Goal: Task Accomplishment & Management: Use online tool/utility

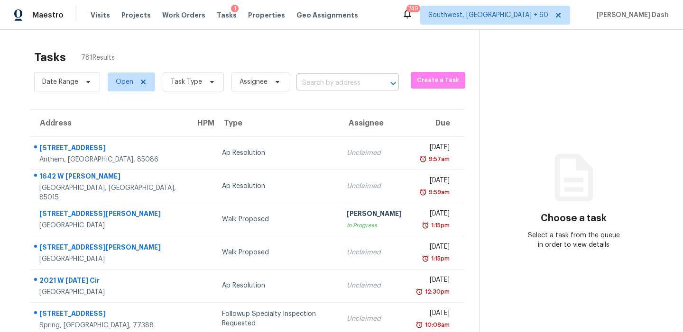
click at [311, 86] on input "text" at bounding box center [334, 83] width 76 height 15
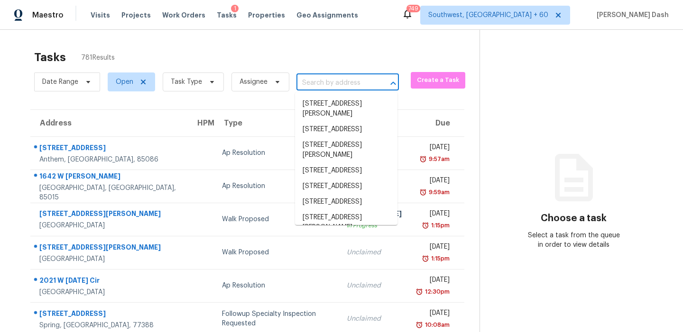
paste input "956 Springs Landing Dr Deltona, FL, 32725"
type input "956 Springs Landing Dr Deltona, FL, 32725"
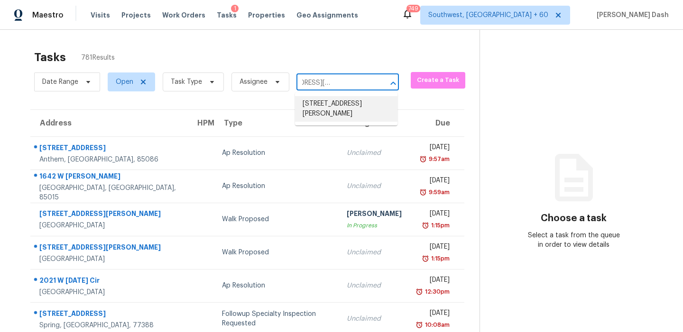
click at [321, 101] on li "956 Springs Landing Dr, Deltona, FL 32725" at bounding box center [346, 109] width 102 height 26
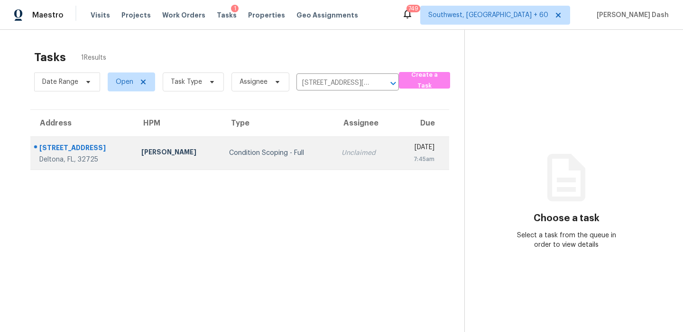
click at [290, 144] on td "Condition Scoping - Full" at bounding box center [277, 153] width 112 height 33
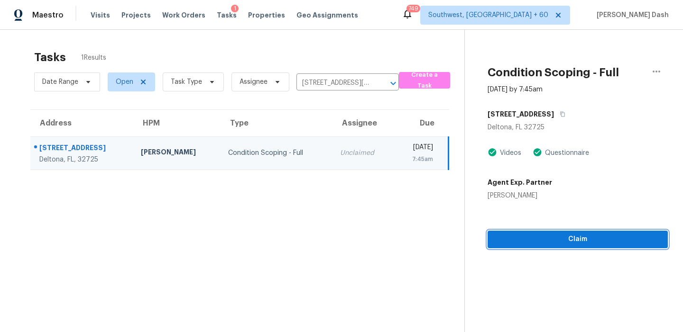
click at [545, 234] on span "Claim" at bounding box center [577, 240] width 165 height 12
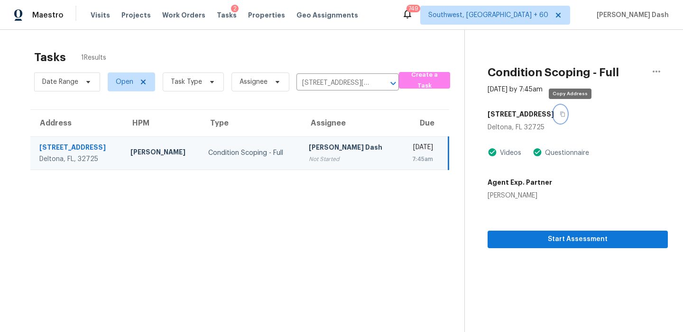
click at [565, 113] on icon "button" at bounding box center [562, 114] width 6 height 6
click at [312, 81] on input "956 Springs Landing Dr, Deltona, FL 32725" at bounding box center [334, 83] width 76 height 15
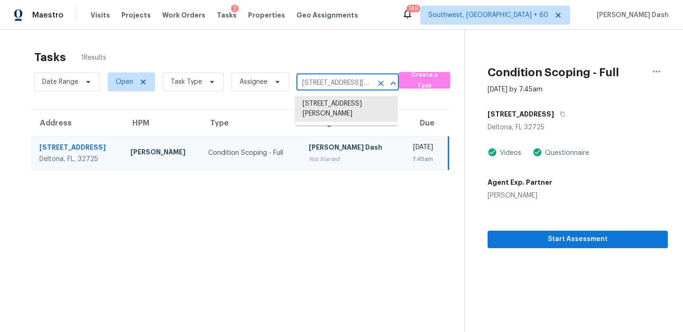
paste input "381 Royal Burgess Dr, Campobello, SC 29322"
type input "381 Royal Burgess Dr, Campobello, SC 29322"
click at [338, 105] on li "381 Royal Burgess Dr, Campobello, SC 29322" at bounding box center [346, 109] width 102 height 26
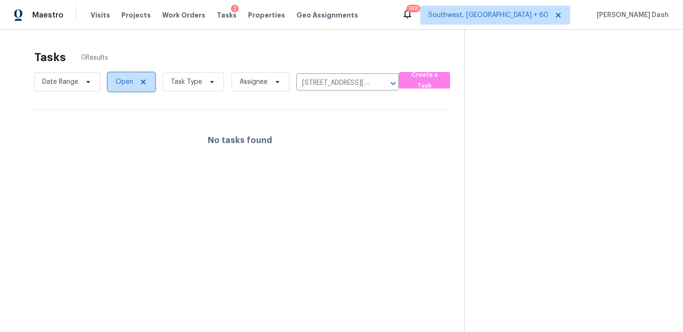
click at [130, 83] on span "Open" at bounding box center [125, 81] width 18 height 9
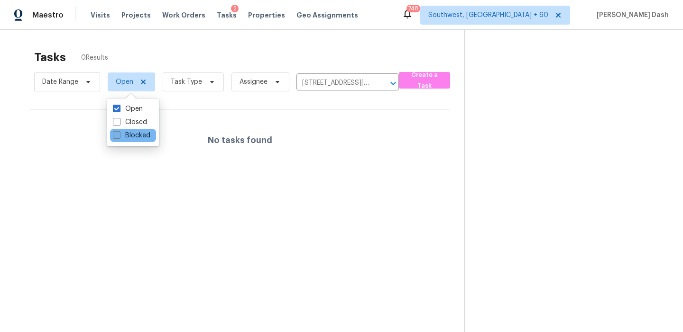
click at [131, 134] on label "Blocked" at bounding box center [131, 135] width 37 height 9
click at [119, 134] on input "Blocked" at bounding box center [116, 134] width 6 height 6
checkbox input "true"
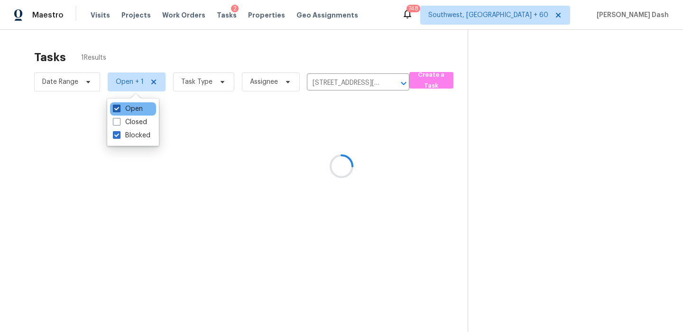
click at [134, 106] on label "Open" at bounding box center [128, 108] width 30 height 9
click at [119, 106] on input "Open" at bounding box center [116, 107] width 6 height 6
checkbox input "false"
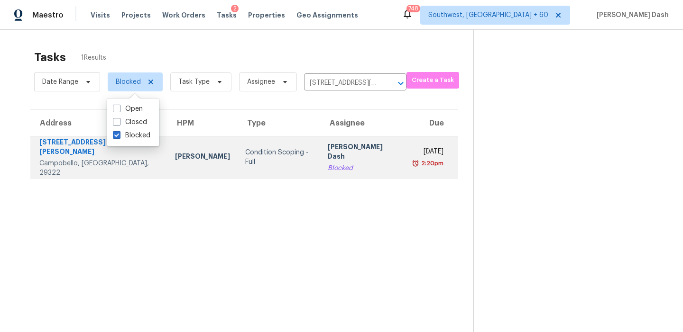
click at [245, 153] on div "Condition Scoping - Full" at bounding box center [278, 157] width 67 height 19
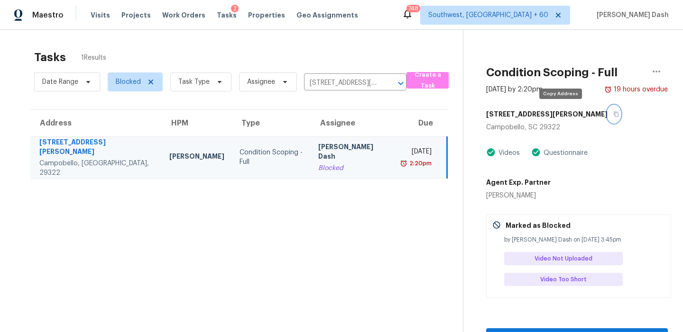
click at [607, 110] on button "button" at bounding box center [613, 114] width 13 height 17
click at [320, 86] on input "381 Royal Burgess Dr, Campobello, SC 29322" at bounding box center [342, 83] width 76 height 15
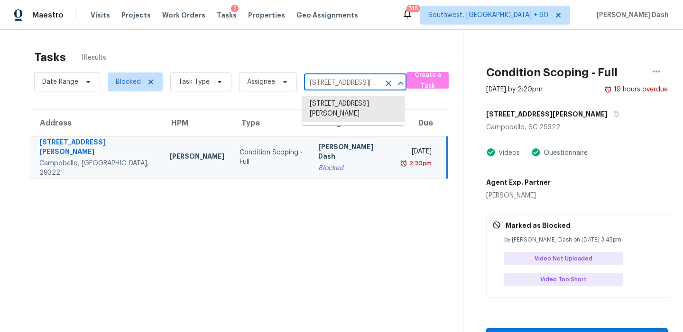
paste input "1701 Crown Dr, Austin, TX 78745"
type input "1701 Crown Dr, Austin, TX 78745"
click at [336, 108] on li "1701 Crown Dr, Austin, TX 78745" at bounding box center [353, 104] width 102 height 16
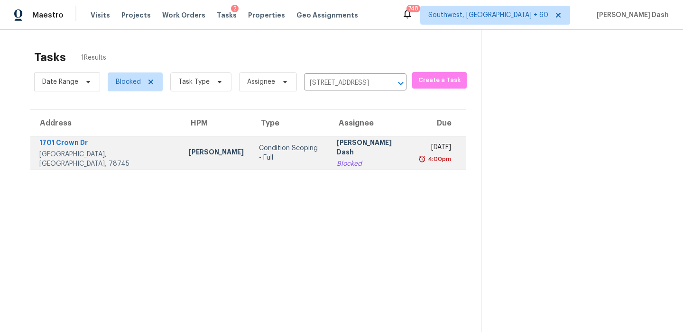
click at [251, 142] on td "Condition Scoping - Full" at bounding box center [290, 153] width 78 height 33
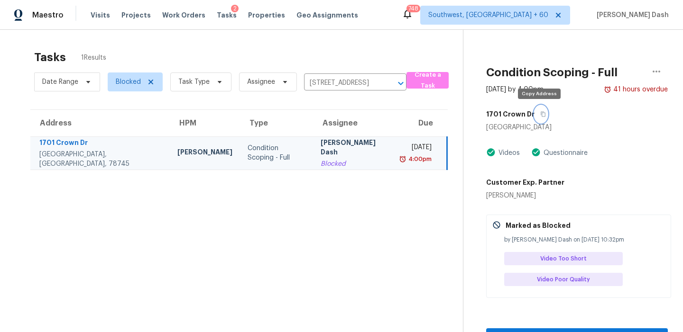
click at [540, 118] on button "button" at bounding box center [540, 114] width 13 height 17
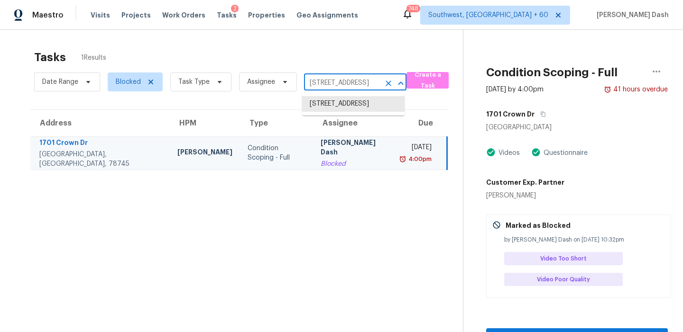
click at [310, 76] on input "1701 Crown Dr, Austin, TX 78745" at bounding box center [342, 83] width 76 height 15
paste input "331 Parkwood Pl, Lewisville, TX 75067"
type input "331 Parkwood Pl, Lewisville, TX 75067"
click at [331, 105] on li "331 Parkwood Pl, Lewisville, TX 75067" at bounding box center [353, 104] width 102 height 16
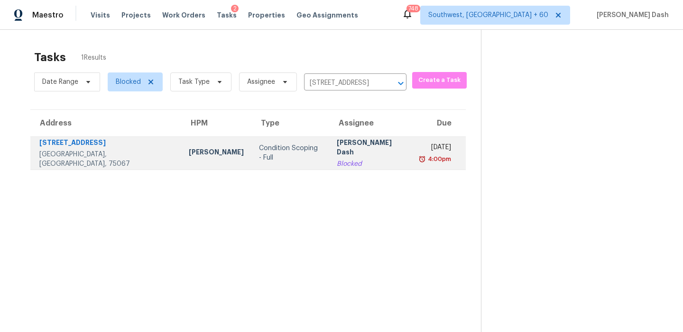
click at [337, 150] on div "[PERSON_NAME] Dash" at bounding box center [371, 148] width 68 height 21
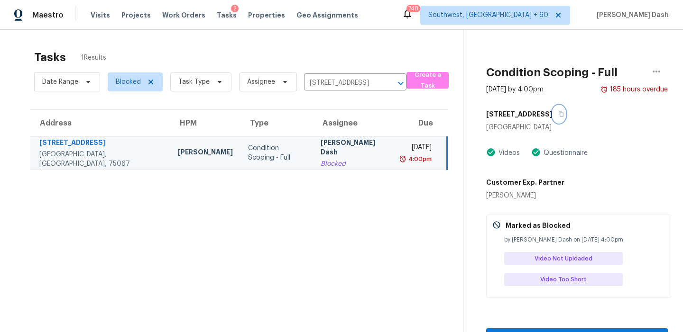
click at [558, 114] on icon "button" at bounding box center [561, 114] width 6 height 6
click at [137, 80] on span "Blocked" at bounding box center [128, 81] width 25 height 9
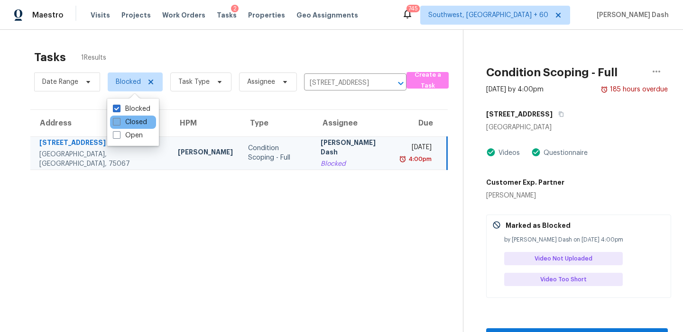
click at [133, 120] on label "Closed" at bounding box center [130, 122] width 34 height 9
click at [119, 120] on input "Closed" at bounding box center [116, 121] width 6 height 6
checkbox input "true"
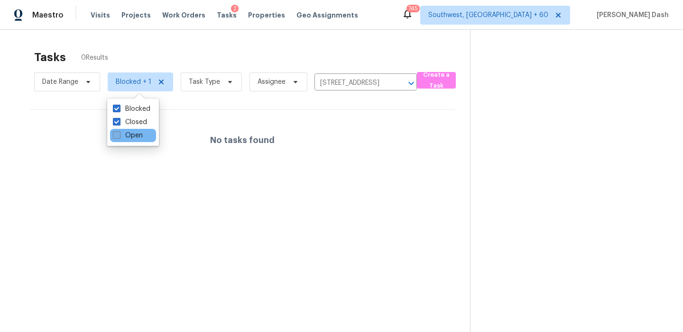
click at [133, 132] on label "Open" at bounding box center [128, 135] width 30 height 9
click at [119, 132] on input "Open" at bounding box center [116, 134] width 6 height 6
checkbox input "true"
click at [133, 124] on label "Closed" at bounding box center [130, 122] width 34 height 9
click at [119, 124] on input "Closed" at bounding box center [116, 121] width 6 height 6
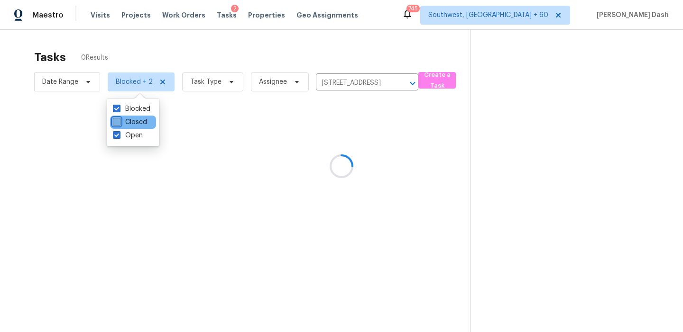
checkbox input "false"
click at [133, 115] on div "Blocked" at bounding box center [133, 108] width 46 height 13
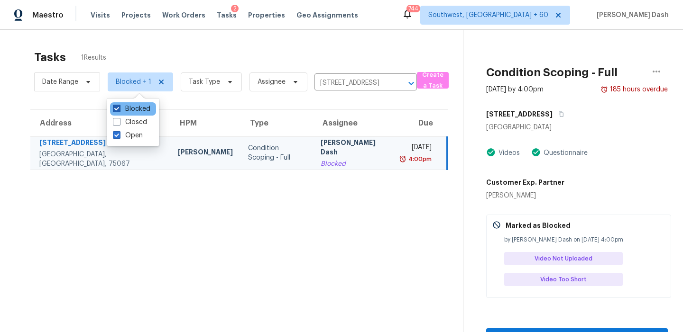
click at [134, 108] on label "Blocked" at bounding box center [131, 108] width 37 height 9
click at [119, 108] on input "Blocked" at bounding box center [116, 107] width 6 height 6
checkbox input "false"
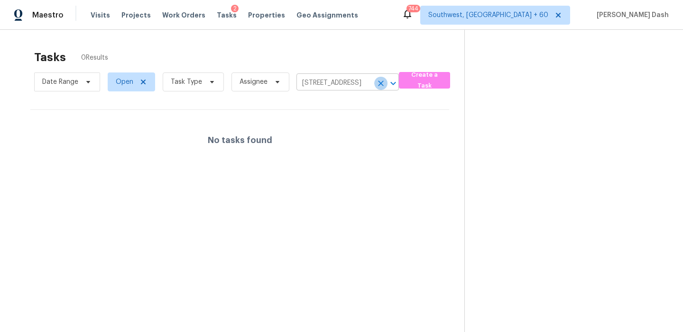
click at [378, 82] on icon "Clear" at bounding box center [381, 84] width 6 height 6
click at [190, 89] on div at bounding box center [341, 166] width 683 height 332
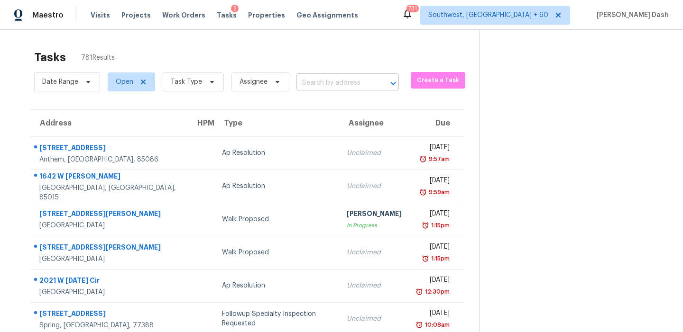
click at [304, 84] on input "text" at bounding box center [334, 83] width 76 height 15
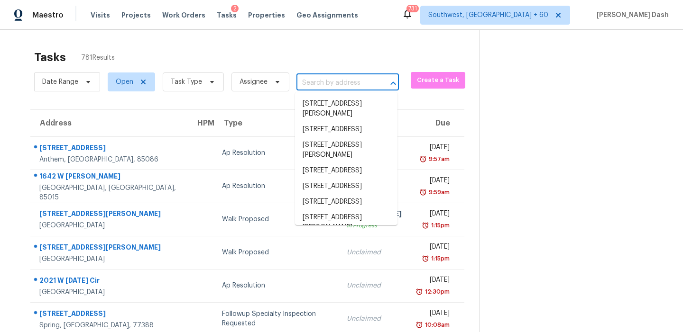
paste input "1174 SW Goodman Ave Port Saint Lucie, FL, 34953"
type input "1174 SW Goodman Ave Port Saint Lucie, FL, 34953"
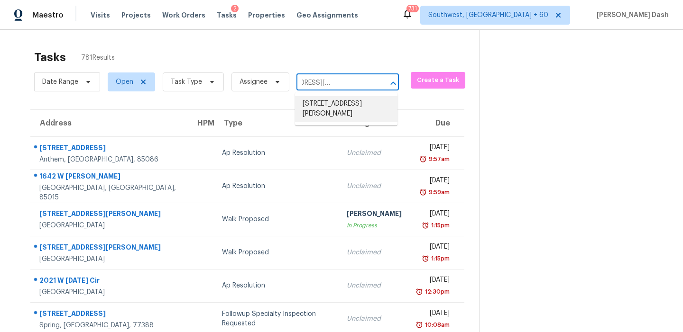
click at [317, 108] on li "1174 SW Goodman Ave, Port Saint Lucie, FL 34953" at bounding box center [346, 109] width 102 height 26
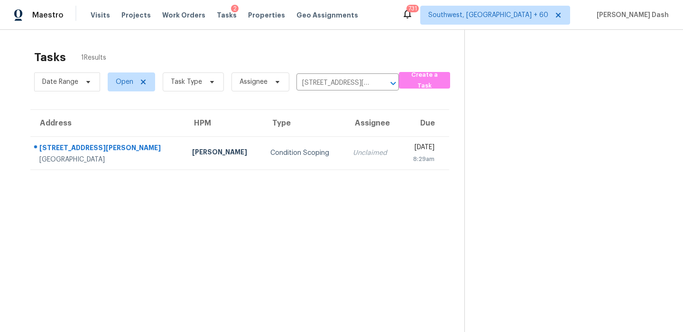
click at [274, 139] on td "Condition Scoping" at bounding box center [304, 153] width 82 height 33
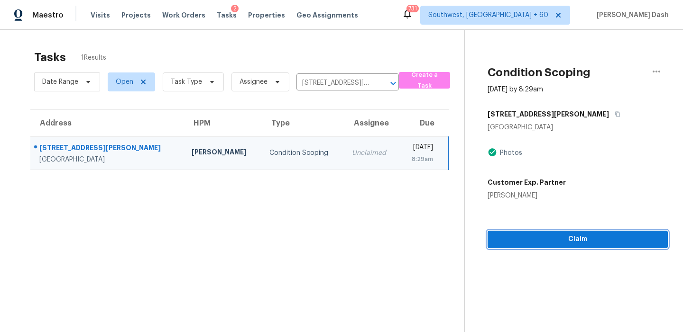
click at [570, 241] on span "Claim" at bounding box center [577, 240] width 165 height 12
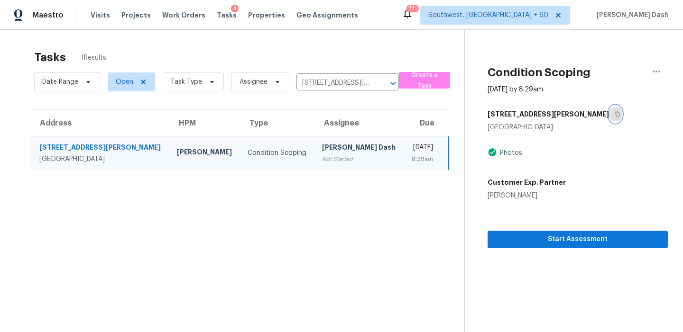
click at [614, 111] on icon "button" at bounding box center [617, 114] width 6 height 6
click at [298, 87] on input "1174 SW Goodman Ave, Port Saint Lucie, FL 34953" at bounding box center [334, 83] width 76 height 15
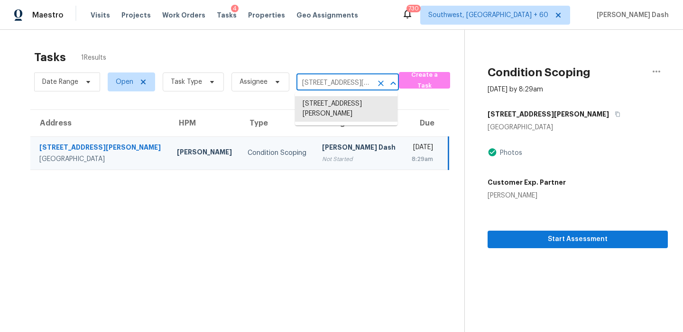
paste input "7172 S Shipmans Tale Ct Tucson, AZ, 85756"
type input "7172 S Shipmans Tale Ct Tucson, AZ, 85756"
click at [325, 103] on li "7172 S Shipmans Tale Ct, Tucson, AZ 85756" at bounding box center [346, 104] width 102 height 16
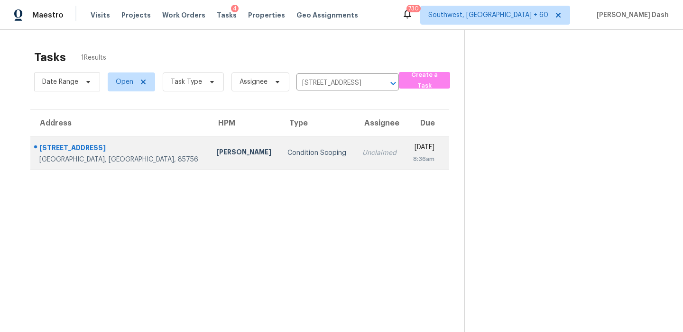
click at [280, 139] on td "Condition Scoping" at bounding box center [317, 153] width 75 height 33
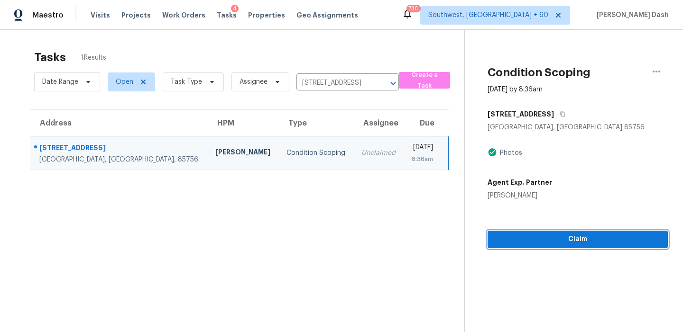
click at [585, 244] on span "Claim" at bounding box center [577, 240] width 165 height 12
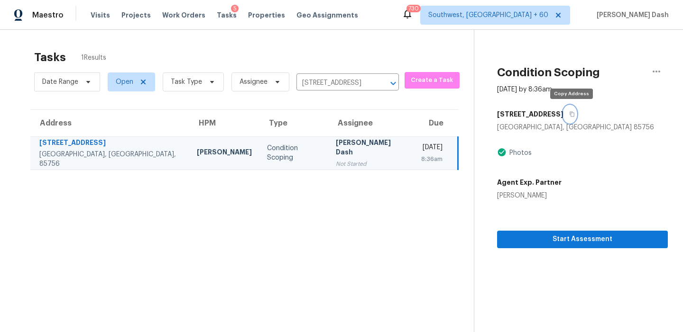
click at [569, 117] on icon "button" at bounding box center [572, 114] width 6 height 6
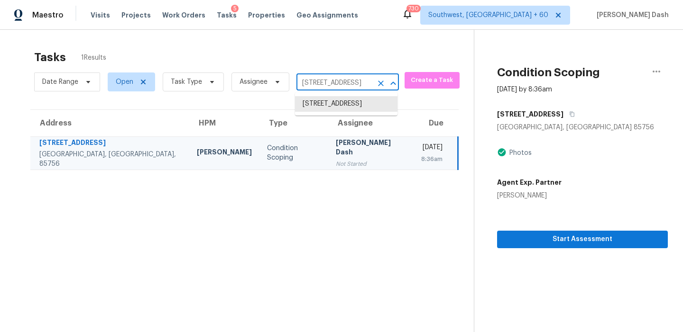
click at [357, 82] on input "7172 S Shipmans Tale Ct, Tucson, AZ 85756" at bounding box center [334, 83] width 76 height 15
paste input "12325 Hicks Rd, Hudson, FL 34669"
type input "12325 Hicks Rd, Hudson, FL 34669"
click at [334, 107] on li "12325 Hicks Rd, Hudson, FL 34669" at bounding box center [346, 114] width 102 height 36
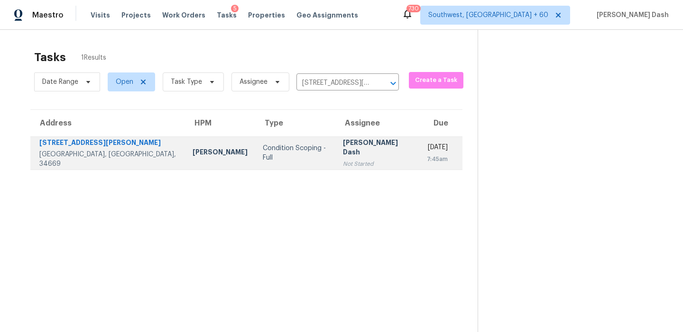
click at [263, 153] on div "Condition Scoping - Full" at bounding box center [295, 153] width 64 height 19
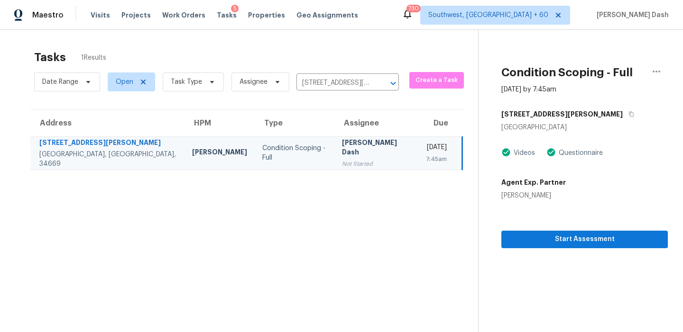
click at [504, 217] on div "Start Assessment" at bounding box center [584, 225] width 166 height 48
click at [524, 242] on span "Start Assessment" at bounding box center [584, 240] width 151 height 12
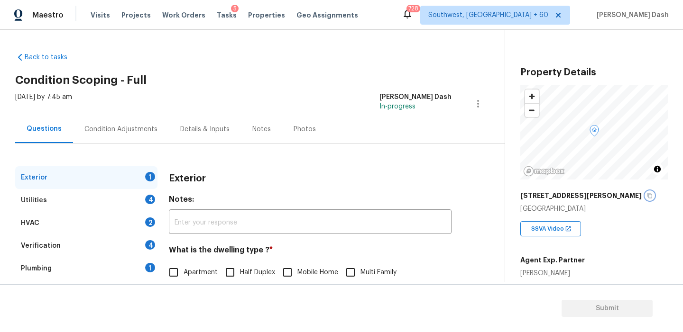
click at [647, 196] on icon "button" at bounding box center [650, 196] width 6 height 6
click at [647, 195] on icon "button" at bounding box center [650, 196] width 6 height 6
click at [217, 15] on span "Tasks" at bounding box center [227, 15] width 20 height 7
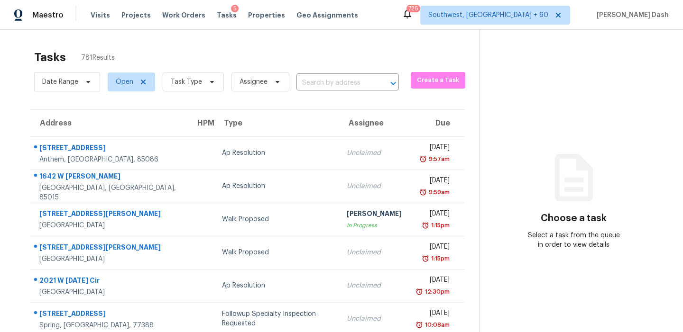
click at [324, 74] on div "Date Range Open Task Type Assignee ​" at bounding box center [216, 82] width 365 height 25
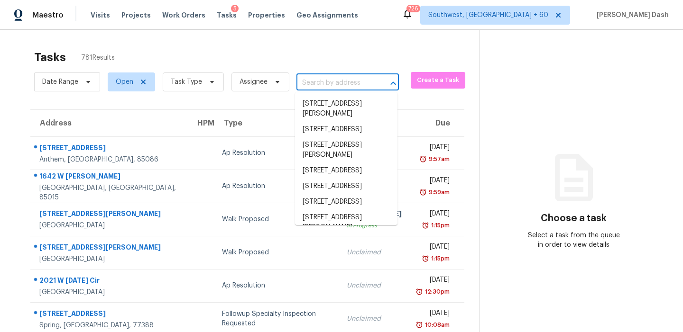
paste input "11 Buckhorn Ln Archer Lodge, NC, 27527"
type input "11 Buckhorn Ln Archer Lodge, NC, 27527"
click at [325, 80] on input "11 Buckhorn Ln Archer Lodge, NC, 27527" at bounding box center [334, 83] width 76 height 15
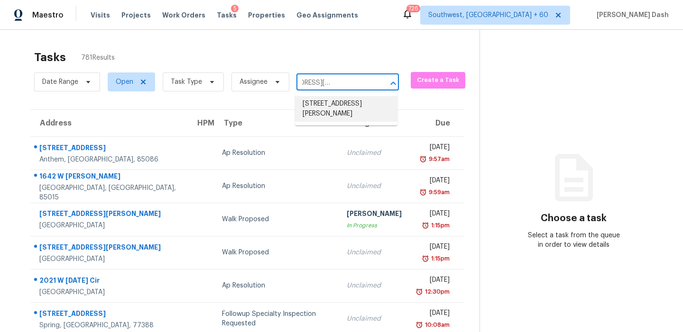
click at [328, 110] on li "11 Buckhorn Ln, Archer Lodge, NC 27527" at bounding box center [346, 109] width 102 height 26
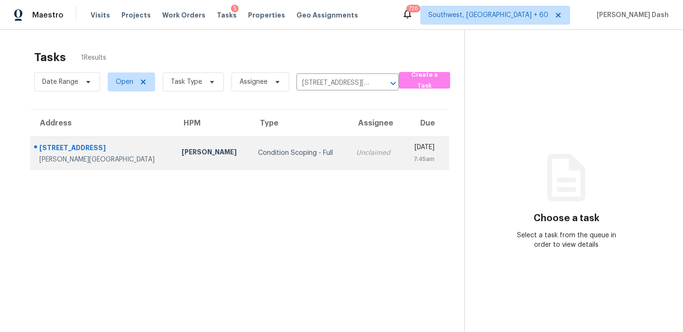
click at [262, 150] on div "Condition Scoping - Full" at bounding box center [299, 152] width 83 height 9
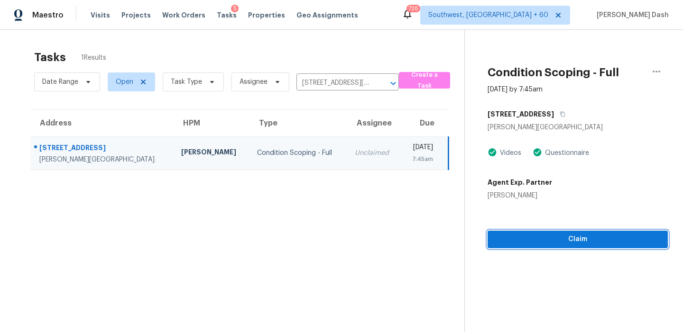
click at [570, 242] on span "Claim" at bounding box center [577, 240] width 165 height 12
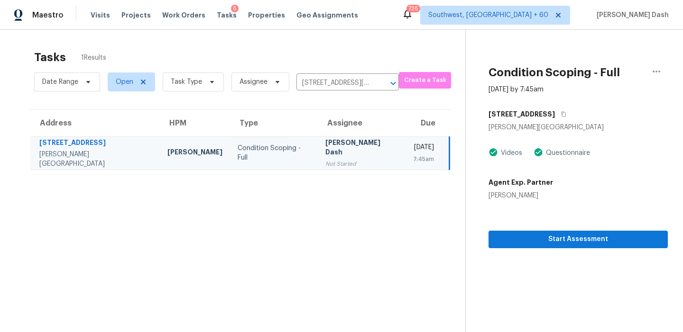
click at [413, 157] on div "7:45am" at bounding box center [423, 159] width 21 height 9
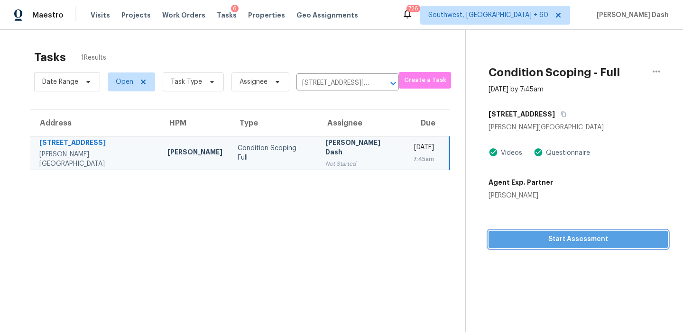
click at [567, 238] on span "Start Assessment" at bounding box center [578, 240] width 164 height 12
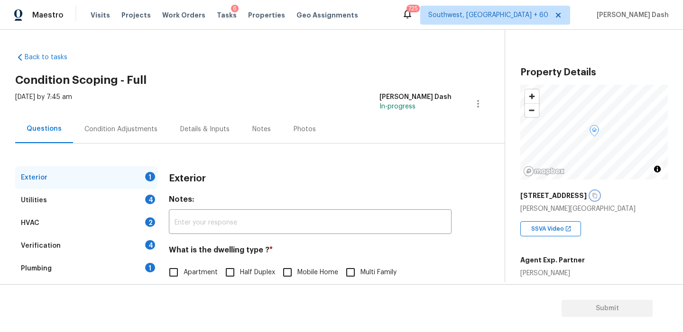
click at [592, 194] on icon "button" at bounding box center [595, 196] width 6 height 6
click at [218, 18] on div "Tasks 6" at bounding box center [227, 15] width 20 height 10
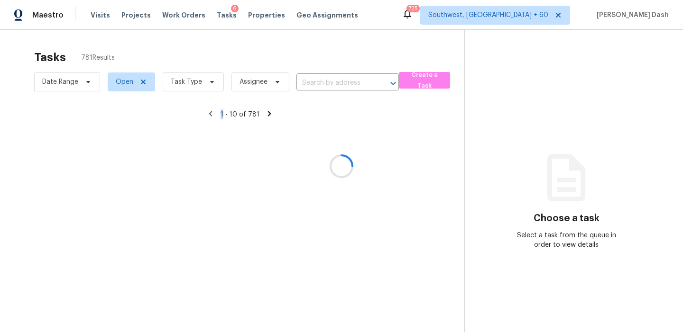
click at [218, 18] on div at bounding box center [341, 166] width 683 height 332
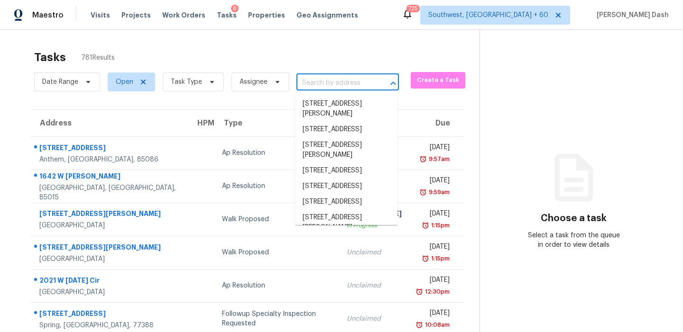
click at [303, 88] on input "text" at bounding box center [334, 83] width 76 height 15
paste input "12325 Hicks Rd, Hudson, FL 34669"
type input "12325 Hicks Rd, Hudson, FL 34669"
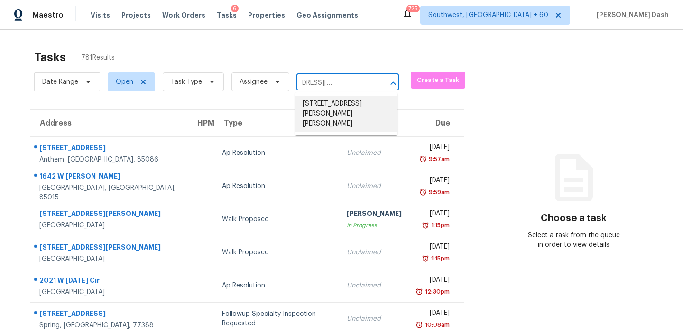
click at [318, 116] on li "12325 Hicks Rd, Hudson, FL 34669" at bounding box center [346, 114] width 102 height 36
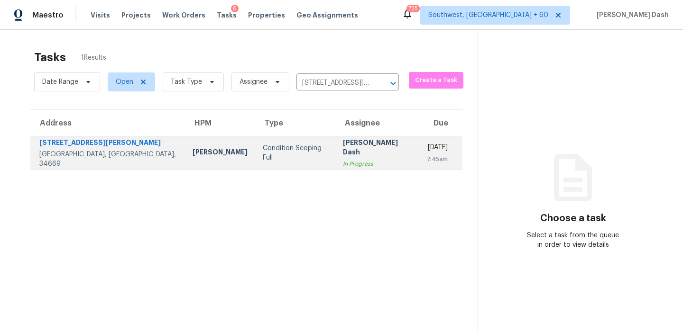
drag, startPoint x: 241, startPoint y: 139, endPoint x: 234, endPoint y: 143, distance: 8.1
click at [255, 143] on td "Condition Scoping - Full" at bounding box center [295, 153] width 80 height 33
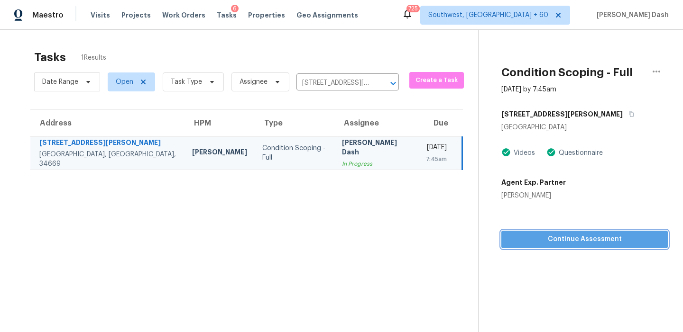
click at [561, 233] on button "Continue Assessment" at bounding box center [584, 240] width 166 height 18
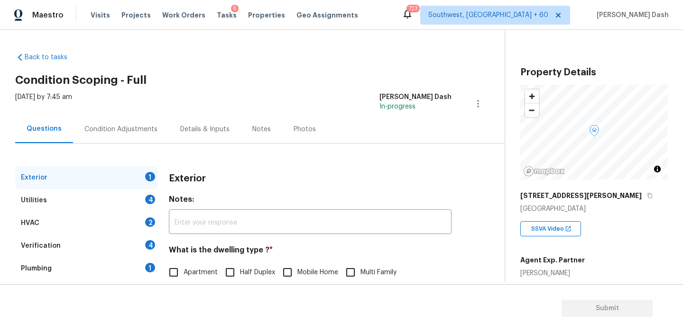
scroll to position [93, 0]
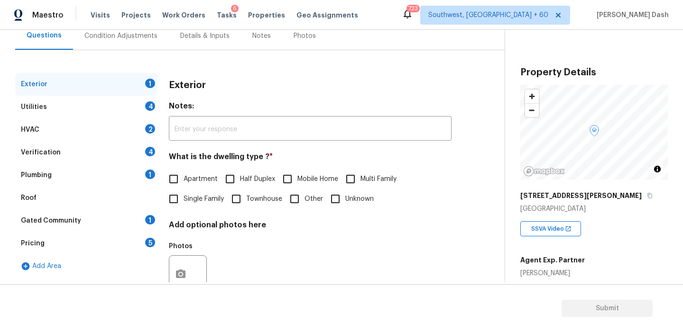
click at [199, 206] on label "Single Family" at bounding box center [194, 199] width 60 height 20
click at [183, 206] on input "Single Family" at bounding box center [174, 199] width 20 height 20
checkbox input "true"
click at [128, 98] on div "Utilities 4" at bounding box center [86, 107] width 142 height 23
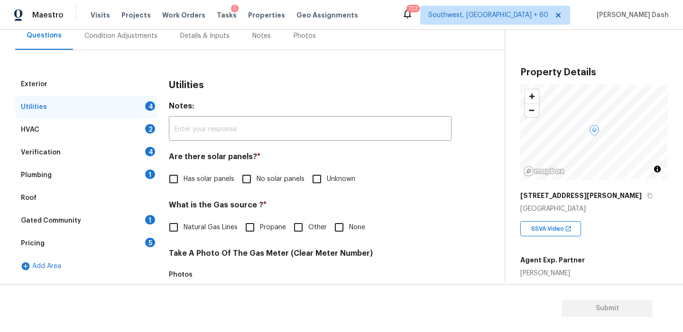
click at [187, 179] on span "Has solar panels" at bounding box center [208, 179] width 51 height 10
click at [183, 179] on input "Has solar panels" at bounding box center [174, 179] width 20 height 20
checkbox input "true"
click at [258, 183] on span "No solar panels" at bounding box center [280, 179] width 48 height 10
click at [256, 183] on input "No solar panels" at bounding box center [247, 179] width 20 height 20
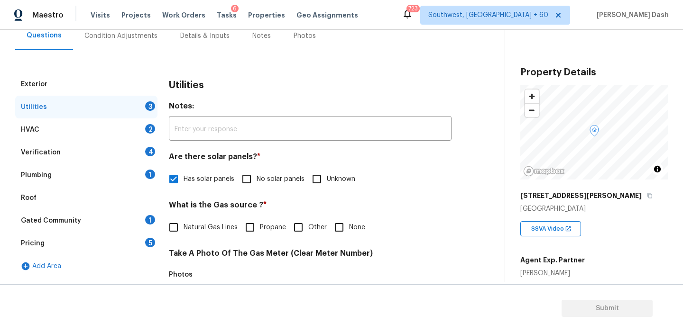
checkbox input "true"
click at [202, 181] on span "Has solar panels" at bounding box center [208, 179] width 51 height 10
click at [183, 181] on input "Has solar panels" at bounding box center [174, 179] width 20 height 20
checkbox input "true"
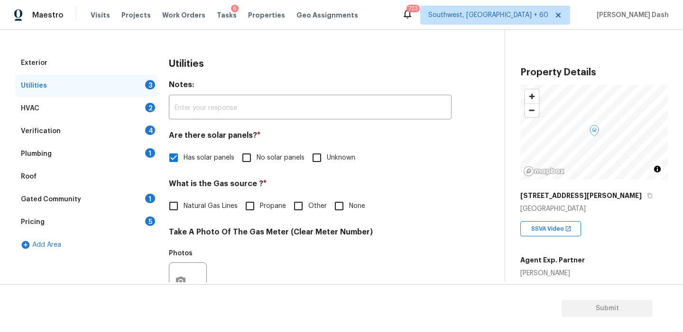
click at [263, 161] on span "No solar panels" at bounding box center [280, 158] width 48 height 10
click at [256, 161] on input "No solar panels" at bounding box center [247, 158] width 20 height 20
checkbox input "true"
checkbox input "false"
click at [308, 201] on label "Other" at bounding box center [307, 206] width 38 height 20
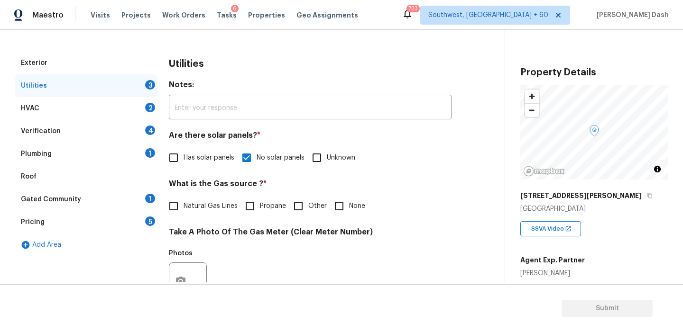
click at [308, 201] on input "Other" at bounding box center [298, 206] width 20 height 20
checkbox input "true"
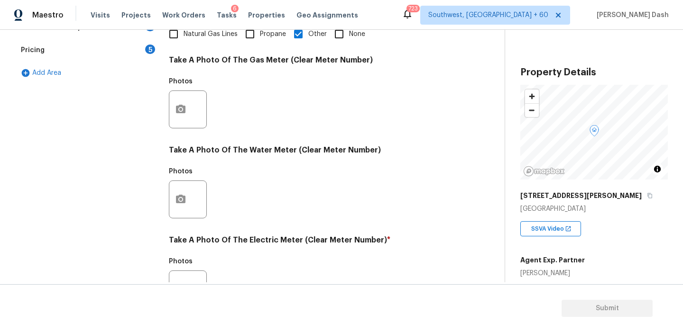
scroll to position [381, 0]
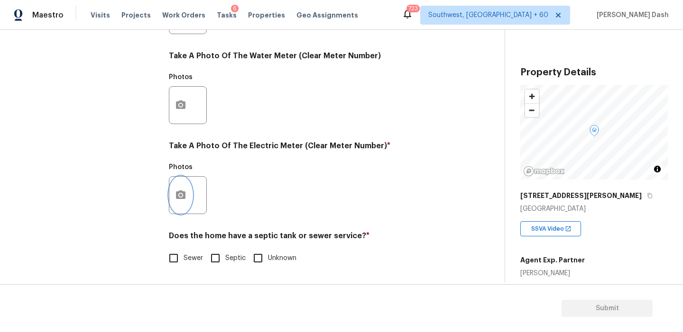
click at [177, 204] on button "button" at bounding box center [180, 195] width 23 height 37
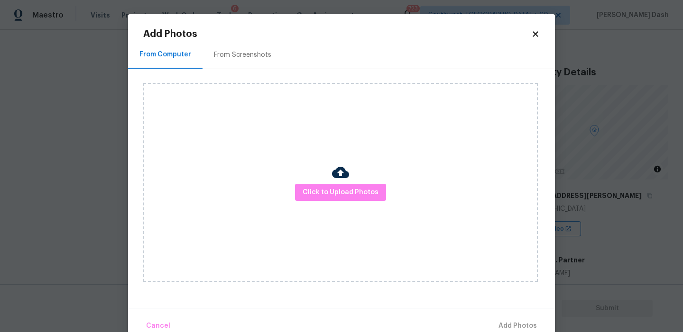
click at [330, 181] on div "Click to Upload Photos" at bounding box center [340, 182] width 394 height 199
click at [330, 189] on span "Click to Upload Photos" at bounding box center [340, 193] width 76 height 12
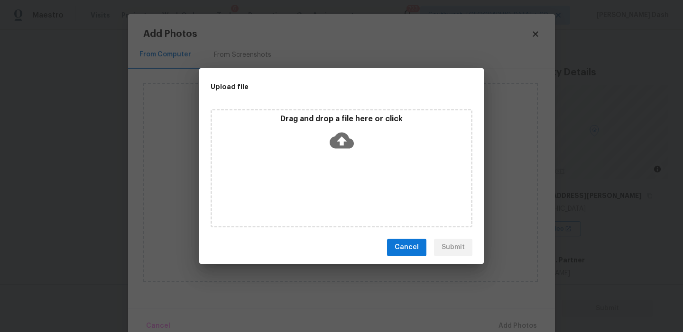
click at [330, 189] on div "Drag and drop a file here or click" at bounding box center [341, 168] width 262 height 119
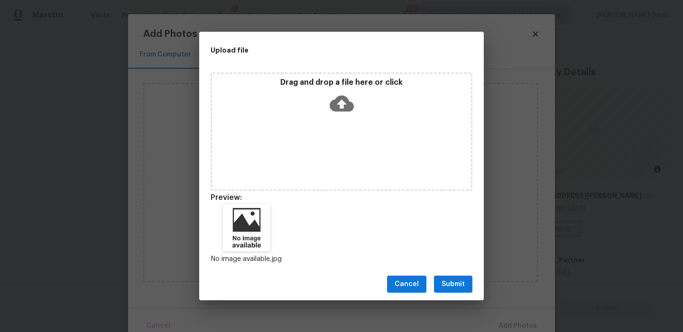
click at [449, 279] on span "Submit" at bounding box center [452, 285] width 23 height 12
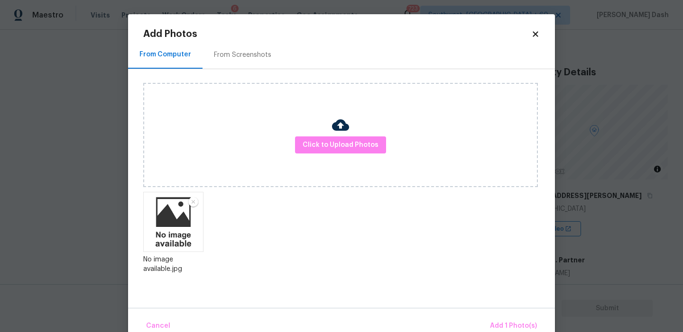
click at [503, 314] on div "Cancel Add 1 Photo(s)" at bounding box center [341, 322] width 427 height 28
click at [503, 322] on span "Add 1 Photo(s)" at bounding box center [513, 326] width 47 height 12
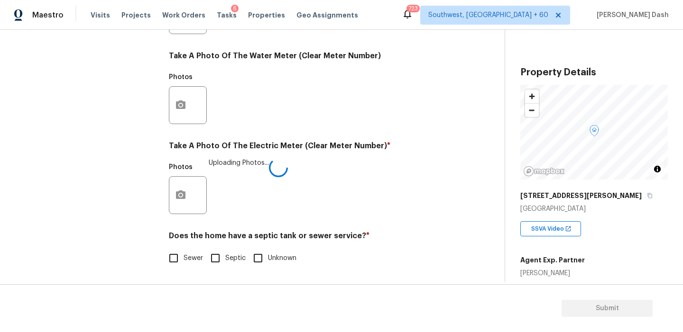
click at [181, 256] on input "Sewer" at bounding box center [174, 258] width 20 height 20
checkbox input "true"
click at [223, 256] on input "Septic" at bounding box center [215, 259] width 20 height 20
checkbox input "true"
checkbox input "false"
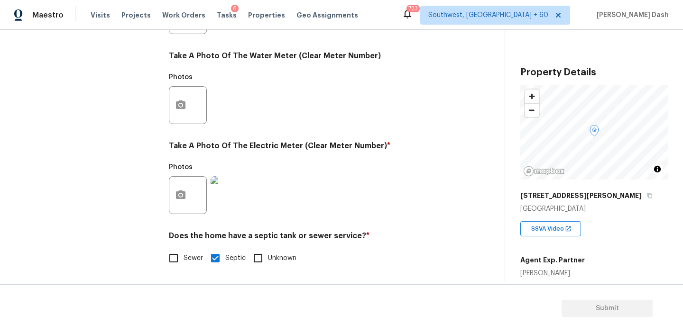
click at [139, 213] on div "Exterior Utilities HVAC 2 Verification 4 Plumbing 1 Roof Gated Community 1 Pric…" at bounding box center [86, 32] width 142 height 494
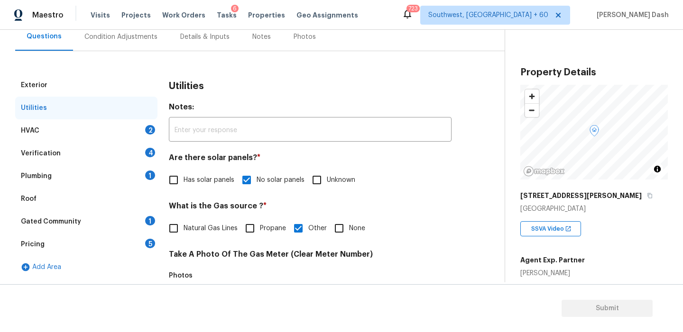
scroll to position [75, 0]
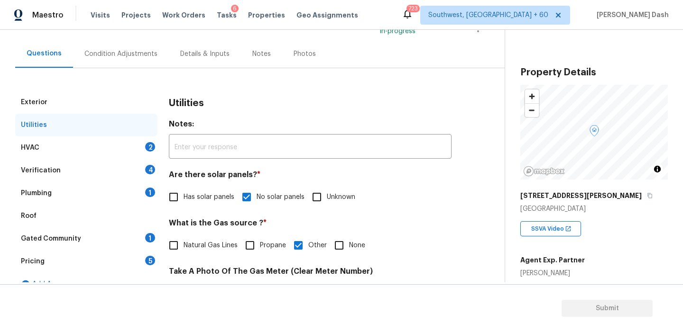
click at [129, 142] on div "HVAC 2" at bounding box center [86, 148] width 142 height 23
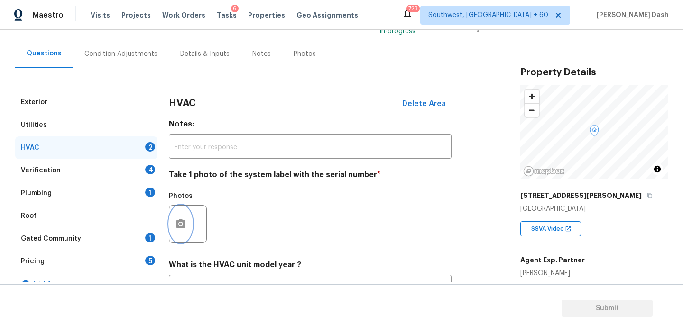
click at [184, 220] on icon "button" at bounding box center [180, 224] width 11 height 11
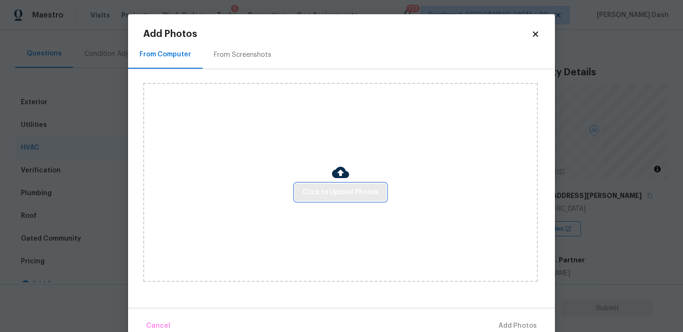
click at [325, 190] on span "Click to Upload Photos" at bounding box center [340, 193] width 76 height 12
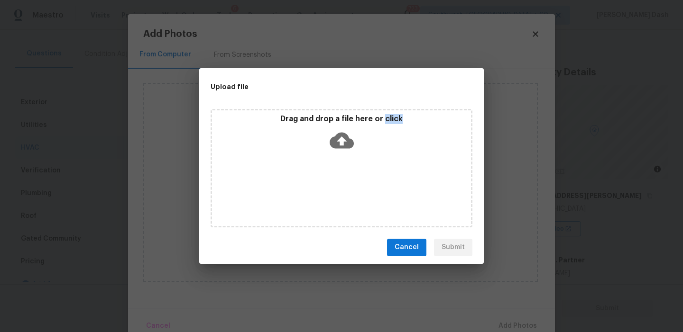
click at [325, 190] on div "Drag and drop a file here or click" at bounding box center [341, 168] width 262 height 119
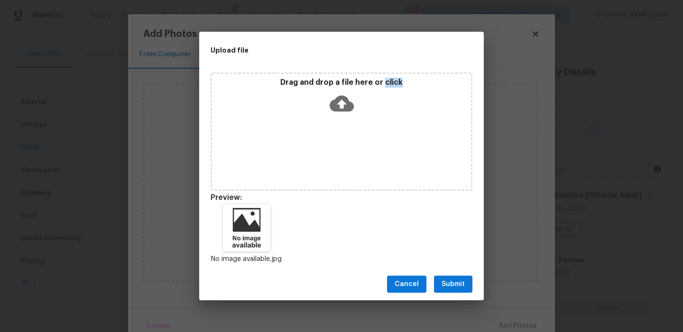
click at [461, 281] on span "Submit" at bounding box center [452, 285] width 23 height 12
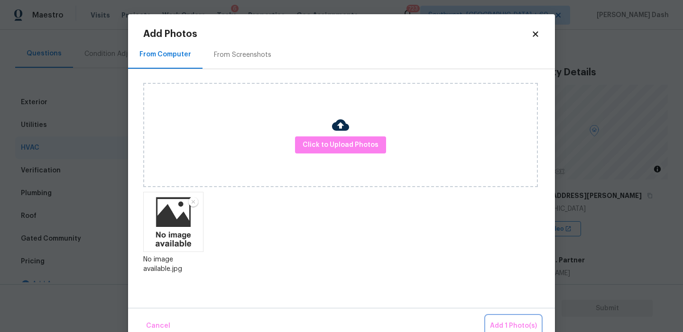
click at [503, 321] on span "Add 1 Photo(s)" at bounding box center [513, 326] width 47 height 12
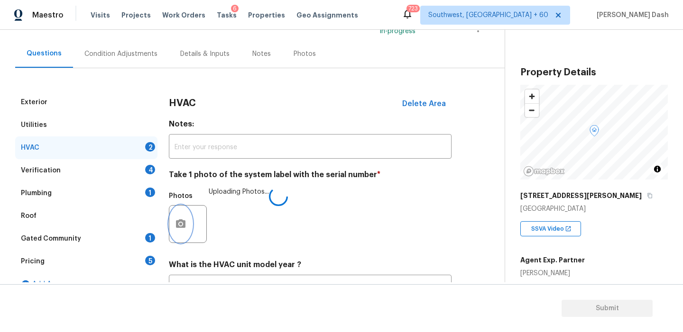
scroll to position [155, 0]
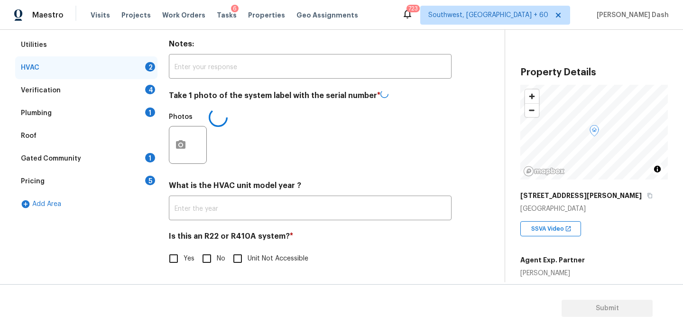
click at [248, 262] on span "Unit Not Accessible" at bounding box center [277, 259] width 61 height 10
click at [247, 262] on input "Unit Not Accessible" at bounding box center [238, 259] width 20 height 20
checkbox input "true"
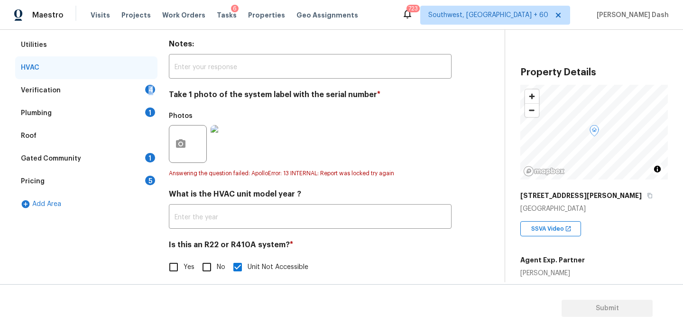
click at [130, 95] on div "Verification 4" at bounding box center [86, 90] width 142 height 23
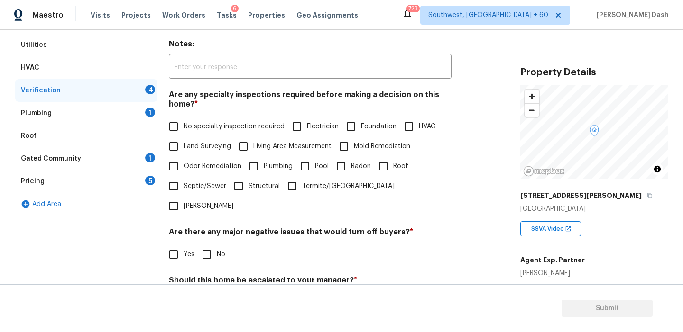
click at [199, 127] on span "No specialty inspection required" at bounding box center [233, 127] width 101 height 10
click at [183, 127] on input "No specialty inspection required" at bounding box center [174, 127] width 20 height 20
checkbox input "true"
click at [206, 246] on input "No" at bounding box center [207, 256] width 20 height 20
checkbox input "true"
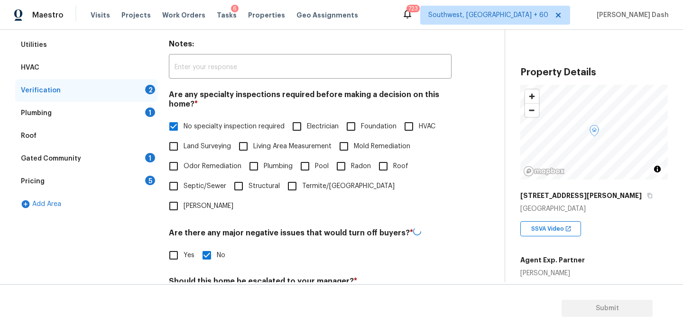
scroll to position [224, 0]
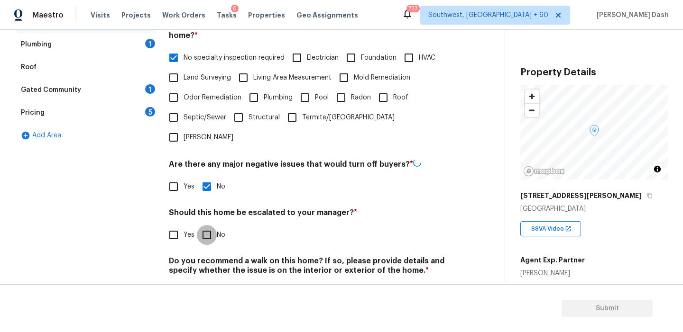
click at [204, 225] on input "No" at bounding box center [207, 235] width 20 height 20
checkbox input "true"
click at [210, 283] on input "No" at bounding box center [207, 293] width 20 height 20
checkbox input "true"
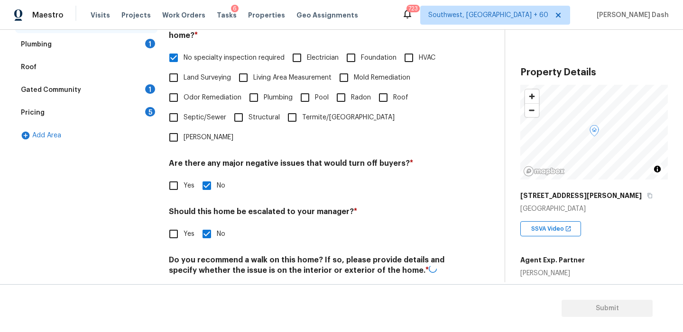
click at [115, 207] on div "Exterior Utilities HVAC Verification Plumbing 1 Roof Gated Community 1 Pricing …" at bounding box center [86, 128] width 142 height 372
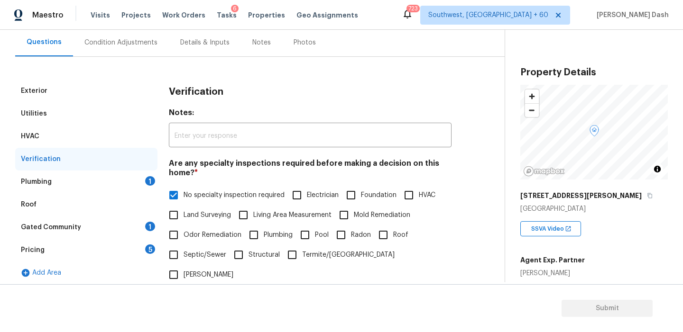
click at [120, 183] on div "Plumbing 1" at bounding box center [86, 182] width 142 height 23
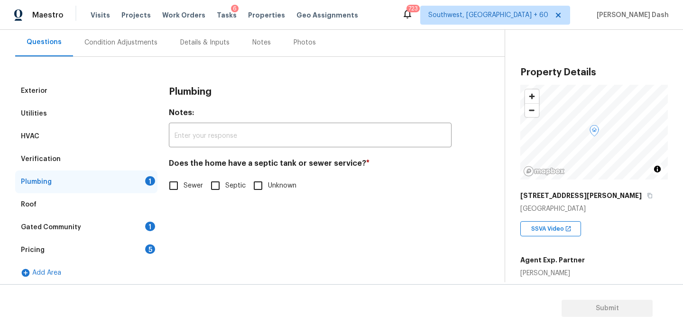
click at [202, 188] on span "Sewer" at bounding box center [192, 186] width 19 height 10
click at [183, 188] on input "Sewer" at bounding box center [174, 186] width 20 height 20
checkbox input "true"
click at [147, 226] on div "1" at bounding box center [150, 226] width 10 height 9
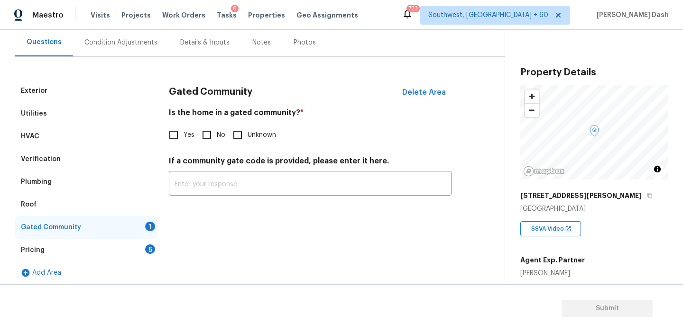
click at [206, 134] on input "No" at bounding box center [207, 135] width 20 height 20
checkbox input "true"
click at [153, 250] on div "5" at bounding box center [150, 249] width 10 height 9
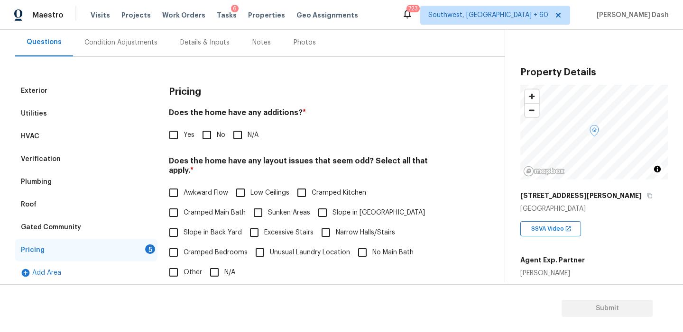
click at [201, 140] on input "No" at bounding box center [207, 135] width 20 height 20
checkbox input "true"
click at [219, 272] on input "N/A" at bounding box center [214, 274] width 20 height 20
checkbox input "true"
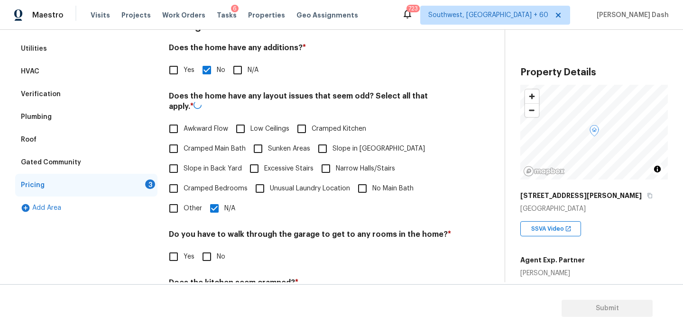
scroll to position [237, 0]
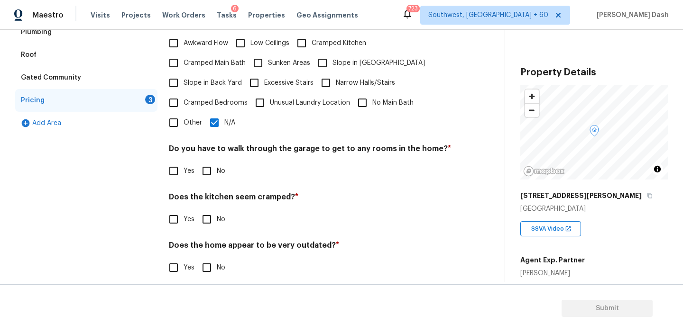
click at [212, 167] on input "No" at bounding box center [207, 171] width 20 height 20
checkbox input "true"
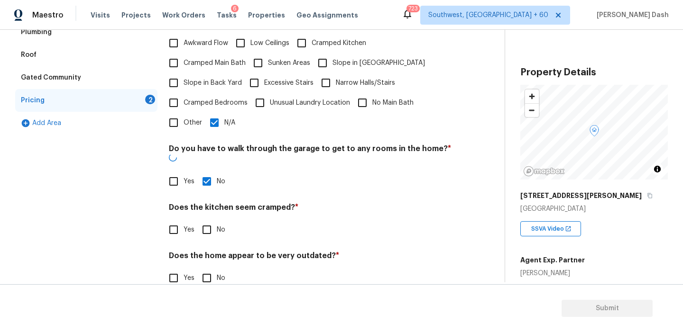
click at [212, 220] on input "No" at bounding box center [207, 230] width 20 height 20
checkbox input "true"
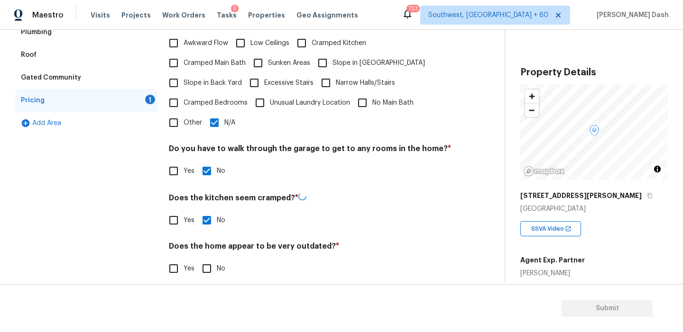
click at [212, 265] on input "No" at bounding box center [207, 269] width 20 height 20
checkbox input "true"
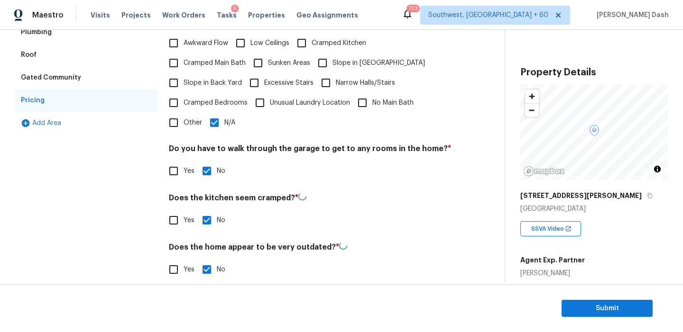
click at [148, 216] on div "Exterior Utilities HVAC Verification Plumbing Roof Gated Community Pricing Add …" at bounding box center [86, 110] width 142 height 361
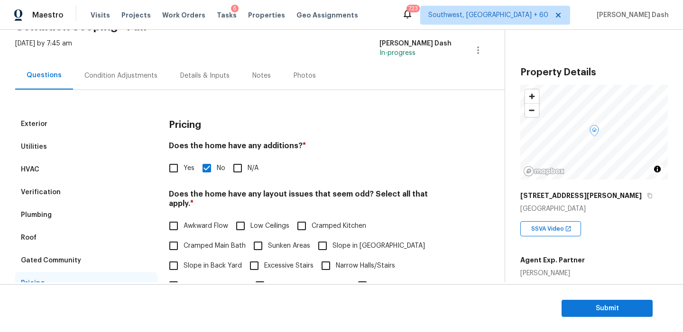
scroll to position [58, 0]
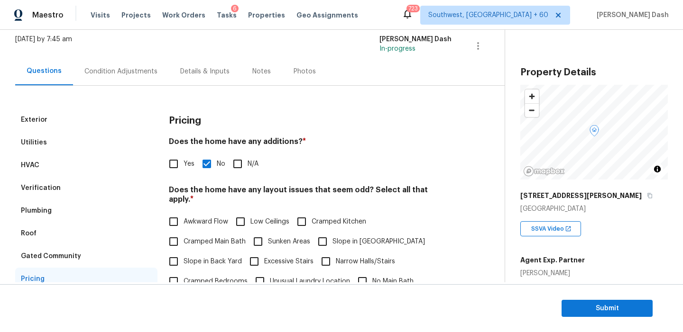
click at [109, 64] on div "Condition Adjustments" at bounding box center [121, 71] width 96 height 28
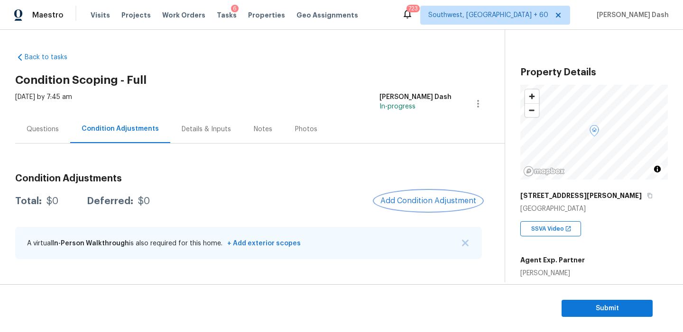
click at [428, 205] on button "Add Condition Adjustment" at bounding box center [428, 201] width 107 height 20
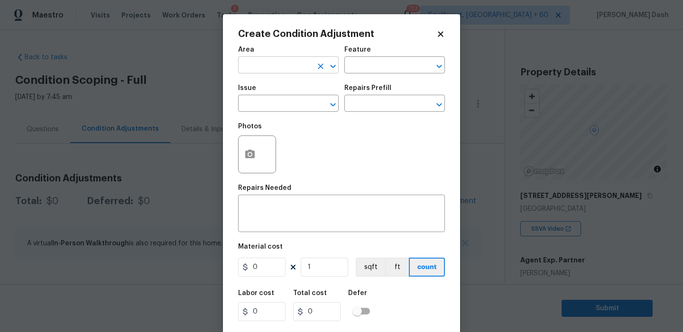
click at [300, 67] on input "text" at bounding box center [275, 66] width 74 height 15
click at [288, 91] on li "Roof" at bounding box center [288, 88] width 101 height 16
type input "Roof"
click at [366, 44] on div "Area Roof ​ Feature ​" at bounding box center [341, 60] width 207 height 38
click at [366, 65] on input "text" at bounding box center [381, 66] width 74 height 15
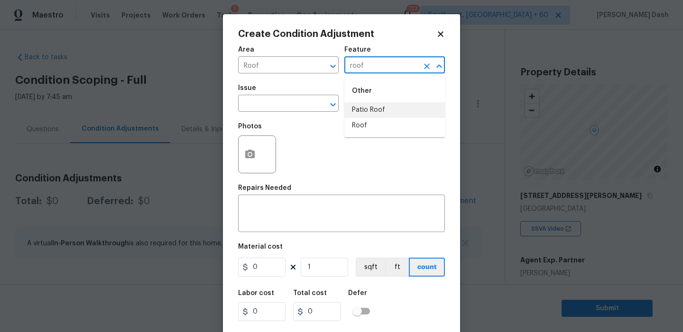
click at [363, 124] on li "Roof" at bounding box center [394, 126] width 101 height 16
type input "Roof"
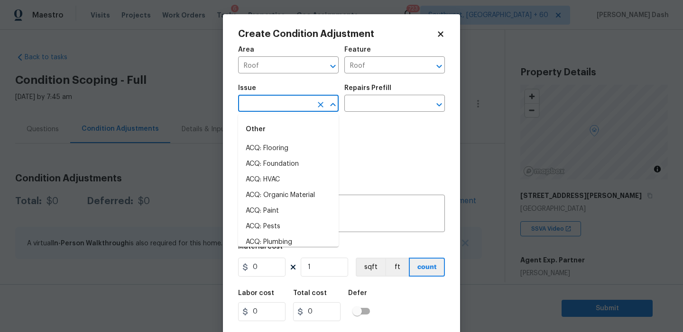
click at [311, 102] on input "text" at bounding box center [275, 104] width 74 height 15
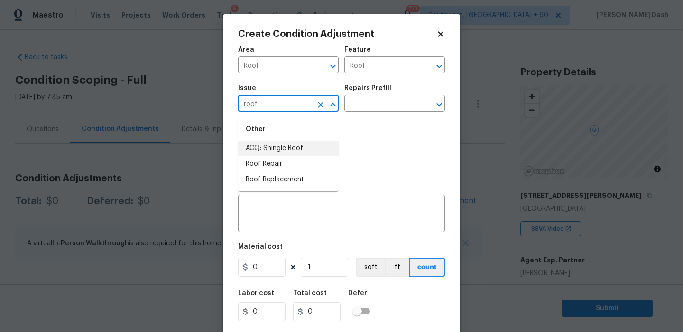
click at [293, 146] on li "ACQ: Shingle Roof" at bounding box center [288, 149] width 101 height 16
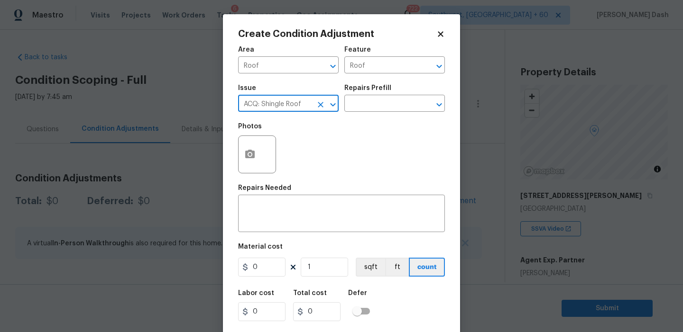
type input "ACQ: Shingle Roof"
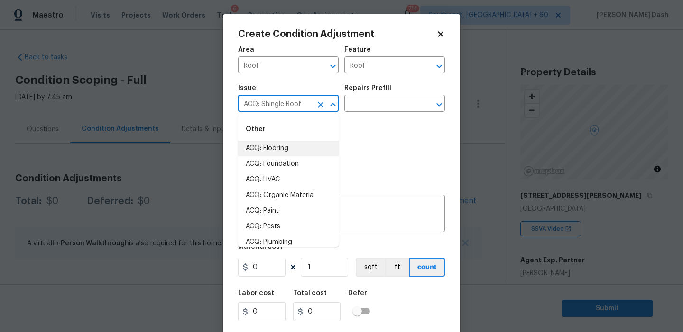
click at [191, 88] on body "Maestro Visits Projects Work Orders Tasks 6 Properties Geo Assignments 714 Sout…" at bounding box center [341, 166] width 683 height 332
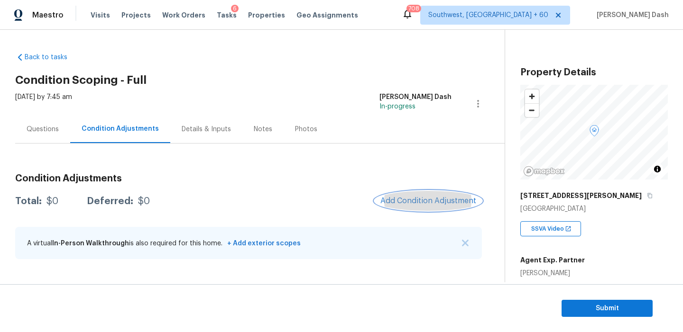
click at [433, 192] on button "Add Condition Adjustment" at bounding box center [428, 201] width 107 height 20
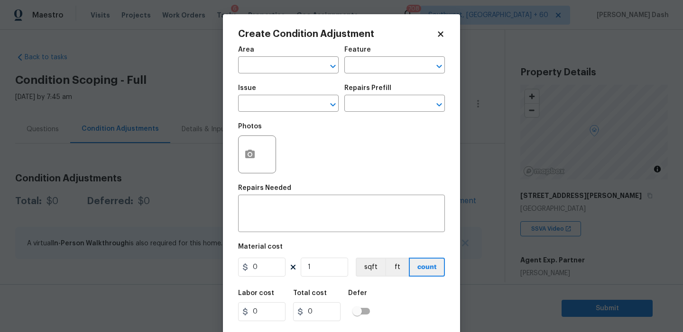
click at [278, 53] on div "Area" at bounding box center [288, 52] width 101 height 12
click at [278, 64] on input "text" at bounding box center [275, 66] width 74 height 15
click at [265, 90] on li "Roof" at bounding box center [288, 88] width 101 height 16
type input "Roof"
click at [351, 64] on input "text" at bounding box center [381, 66] width 74 height 15
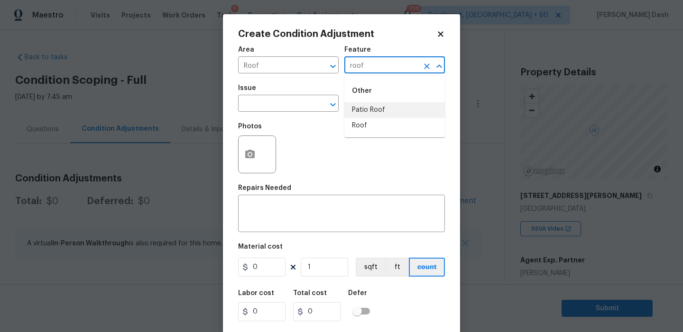
click at [363, 115] on li "Patio Roof" at bounding box center [394, 110] width 101 height 16
type input "Patio Roof"
click at [426, 62] on icon "Clear" at bounding box center [426, 66] width 9 height 9
click at [393, 130] on li "Roof" at bounding box center [394, 126] width 101 height 16
type input "Roof"
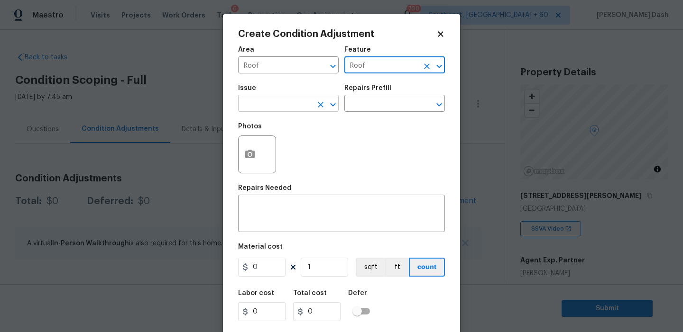
click at [285, 106] on input "text" at bounding box center [275, 104] width 74 height 15
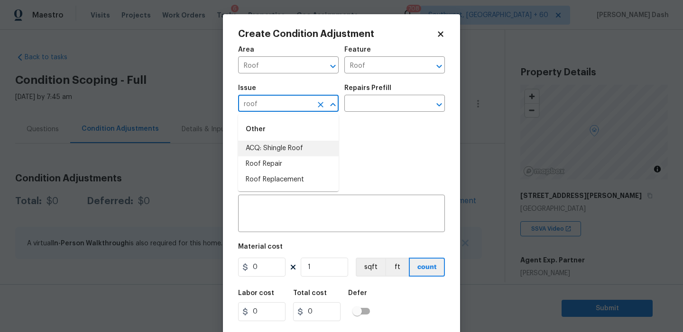
click at [259, 143] on li "ACQ: Shingle Roof" at bounding box center [288, 149] width 101 height 16
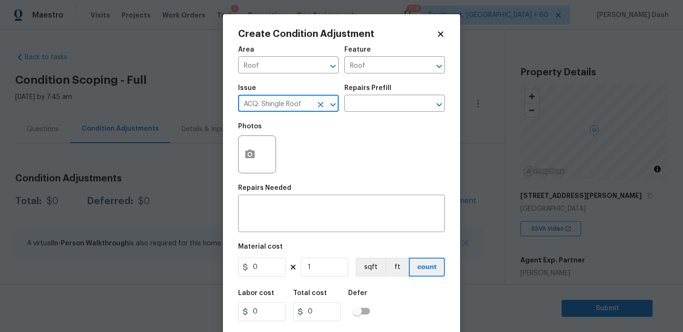
type input "ACQ: Shingle Roof"
click at [362, 119] on div "Photos" at bounding box center [341, 149] width 207 height 62
click at [362, 112] on input "text" at bounding box center [381, 104] width 74 height 15
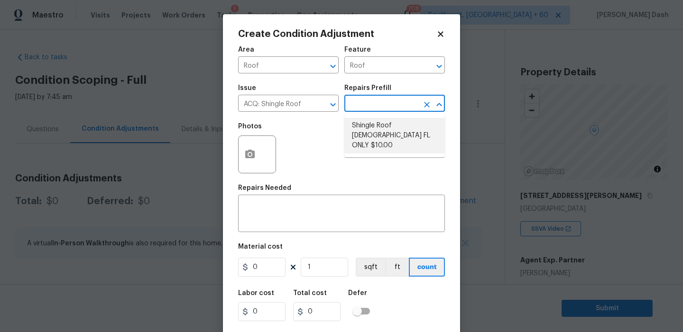
click at [362, 135] on li "Shingle Roof 15+ Years Old FL ONLY $10.00" at bounding box center [394, 136] width 101 height 36
type input "Acquisition"
type textarea "Acquisition Scope (Florida Only): Shingle Roof 15+ years in age maintenance."
type input "10"
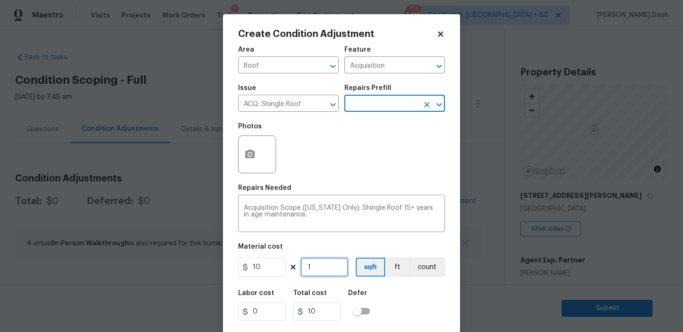
click at [322, 264] on input "1" at bounding box center [324, 267] width 47 height 19
type input "14"
type input "140"
type input "141"
type input "1410"
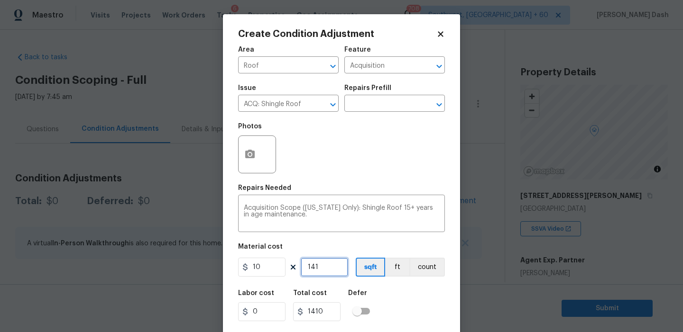
type input "1418"
type input "14180"
type input "1418"
click at [426, 302] on div "Labor cost 0 Total cost 14180 Defer" at bounding box center [341, 305] width 207 height 43
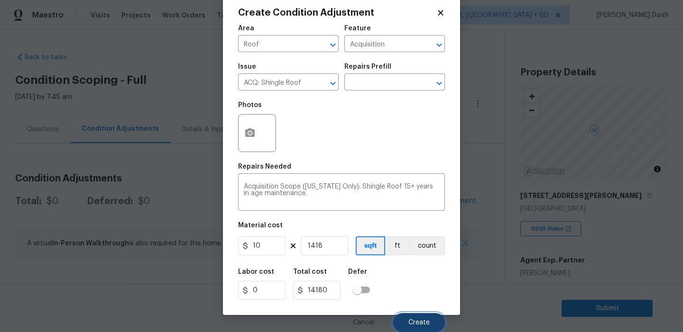
click at [429, 320] on span "Create" at bounding box center [418, 323] width 21 height 7
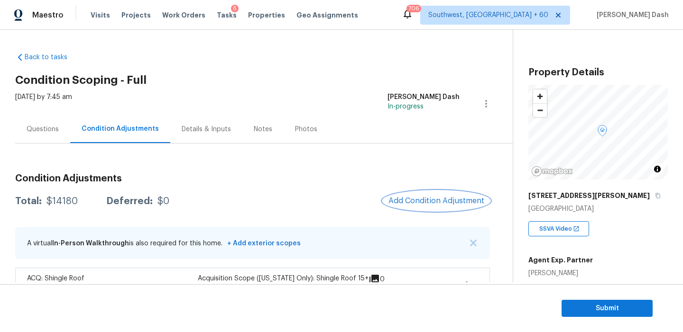
scroll to position [29, 0]
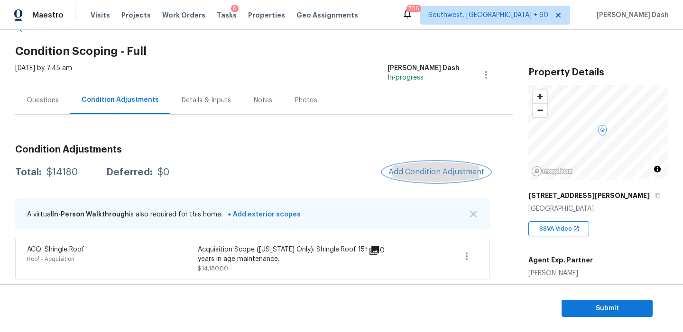
click at [413, 173] on span "Add Condition Adjustment" at bounding box center [436, 172] width 96 height 9
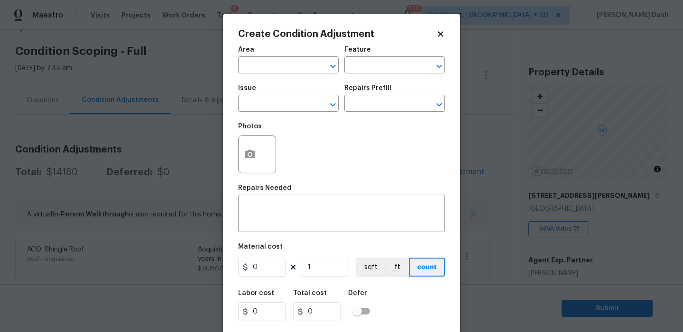
click at [600, 212] on body "Maestro Visits Projects Work Orders Tasks 6 Properties Geo Assignments 706 Sout…" at bounding box center [341, 166] width 683 height 332
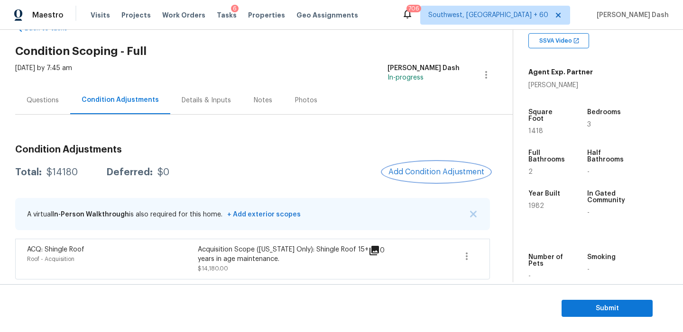
scroll to position [189, 0]
click at [430, 154] on h3 "Condition Adjustments" at bounding box center [252, 149] width 475 height 9
drag, startPoint x: 430, startPoint y: 154, endPoint x: 430, endPoint y: 166, distance: 12.8
click at [430, 154] on h3 "Condition Adjustments" at bounding box center [252, 149] width 475 height 9
click at [430, 166] on button "Add Condition Adjustment" at bounding box center [436, 172] width 107 height 20
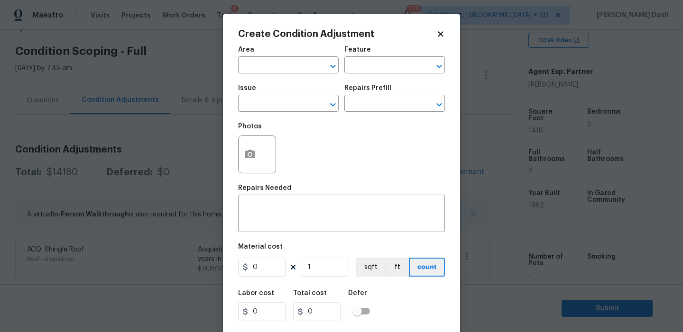
click at [268, 75] on span "Area ​" at bounding box center [288, 60] width 101 height 38
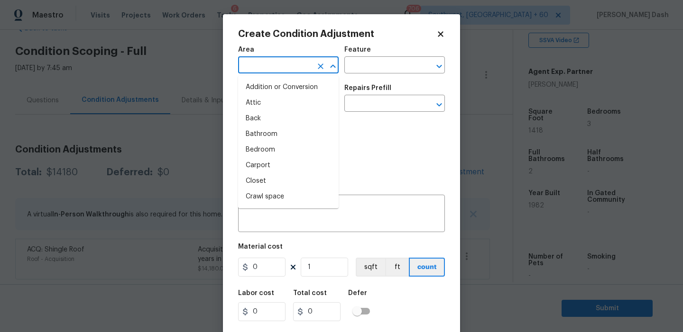
click at [268, 67] on input "text" at bounding box center [275, 66] width 74 height 15
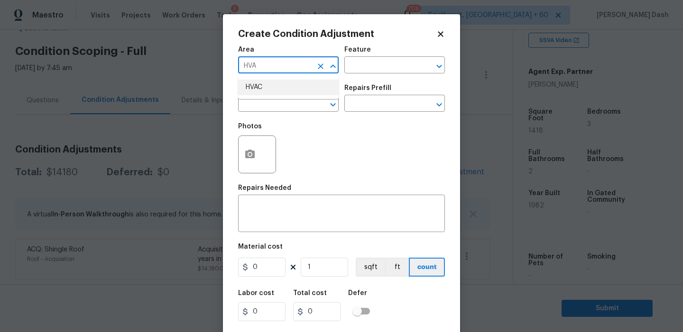
click at [260, 83] on li "HVAC" at bounding box center [288, 88] width 101 height 16
type input "HVAC"
click at [366, 75] on div "Area HVAC ​ Feature ​" at bounding box center [341, 60] width 207 height 38
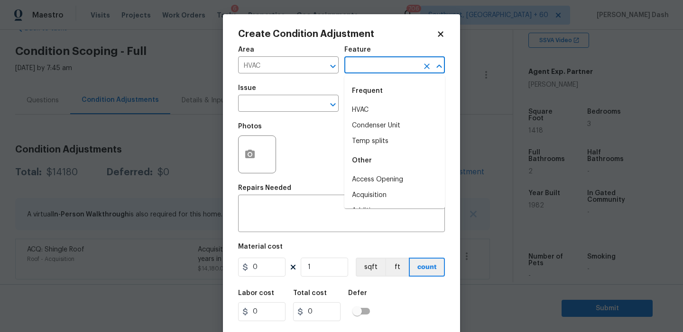
click at [366, 69] on input "text" at bounding box center [381, 66] width 74 height 15
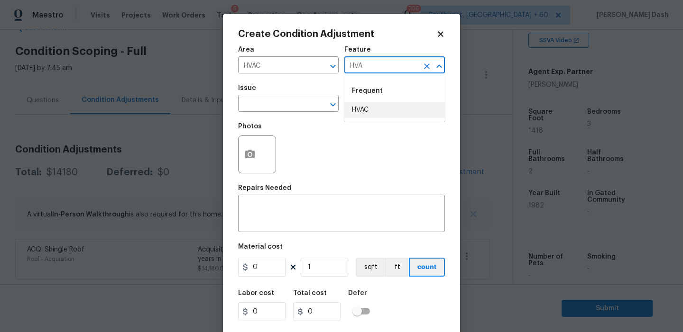
click at [361, 115] on li "HVAC" at bounding box center [394, 110] width 101 height 16
click at [313, 106] on div "​" at bounding box center [288, 104] width 101 height 15
type input "HVAC"
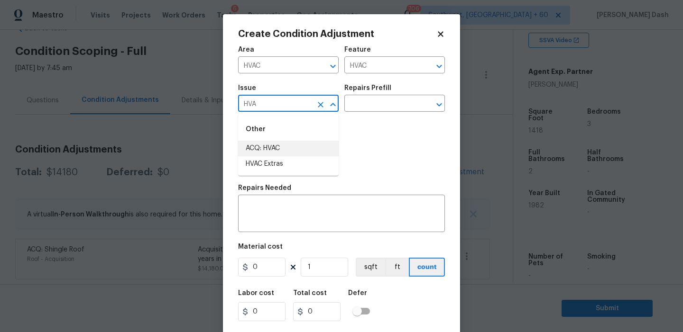
click at [287, 151] on li "ACQ: HVAC" at bounding box center [288, 149] width 101 height 16
type input "ACQ: HVAC"
click at [377, 107] on input "text" at bounding box center [381, 104] width 74 height 15
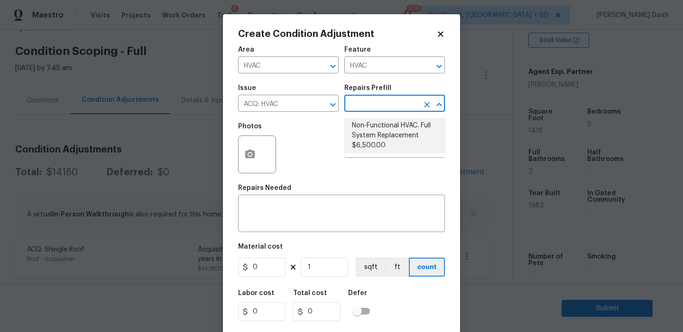
click at [372, 145] on li "Non-Functional HVAC. Full System Replacement $6,500.00" at bounding box center [394, 136] width 101 height 36
type input "Acquisition"
type textarea "Acquisition Scope: Full System Replacement"
type input "6500"
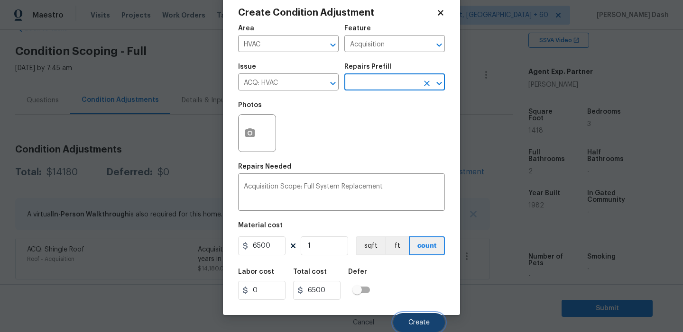
click at [405, 316] on button "Create" at bounding box center [419, 322] width 52 height 19
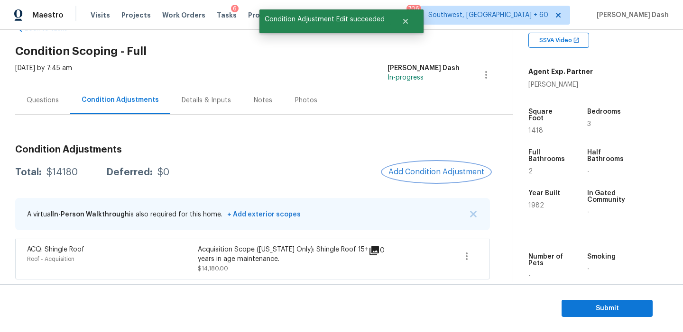
scroll to position [0, 0]
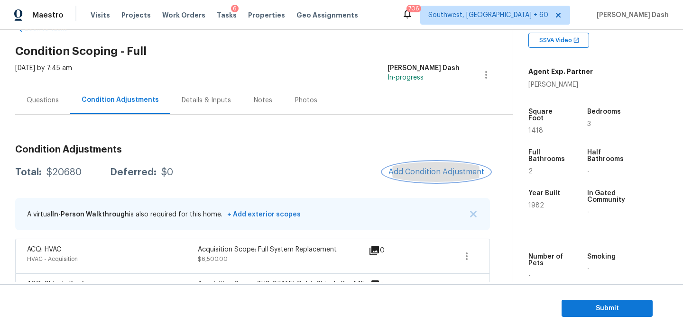
click at [406, 165] on button "Add Condition Adjustment" at bounding box center [436, 172] width 107 height 20
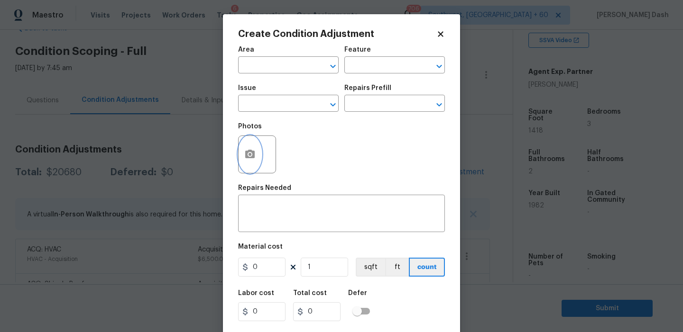
click at [253, 154] on icon "button" at bounding box center [249, 154] width 9 height 9
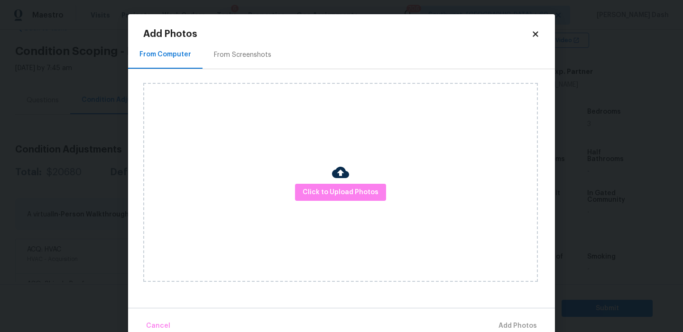
drag, startPoint x: 350, startPoint y: 211, endPoint x: 350, endPoint y: 203, distance: 8.5
click at [350, 211] on div "Click to Upload Photos" at bounding box center [340, 182] width 394 height 199
click at [350, 203] on div "Click to Upload Photos" at bounding box center [340, 182] width 394 height 199
click at [350, 195] on span "Click to Upload Photos" at bounding box center [340, 193] width 76 height 12
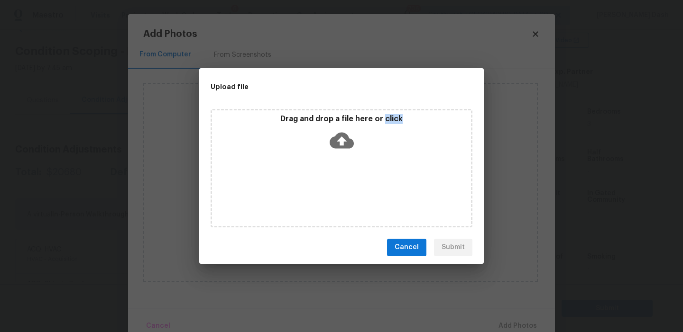
click at [350, 195] on div "Drag and drop a file here or click" at bounding box center [341, 168] width 262 height 119
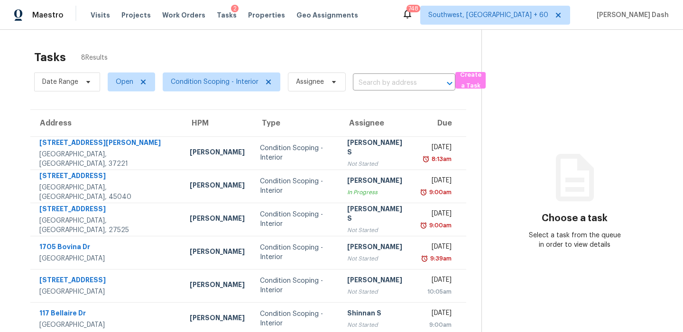
scroll to position [0, 0]
click at [229, 83] on span "Condition Scoping - Interior" at bounding box center [215, 81] width 88 height 9
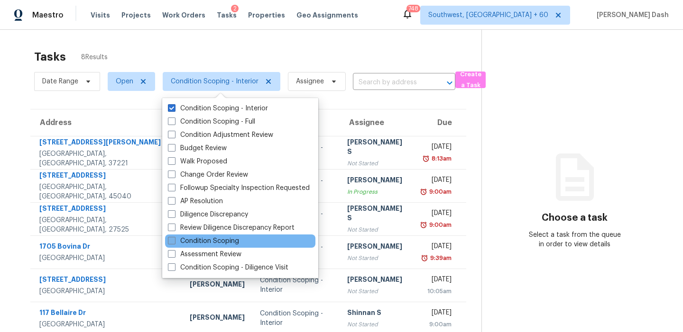
click at [225, 241] on label "Condition Scoping" at bounding box center [203, 241] width 71 height 9
click at [174, 241] on input "Condition Scoping" at bounding box center [171, 240] width 6 height 6
checkbox input "true"
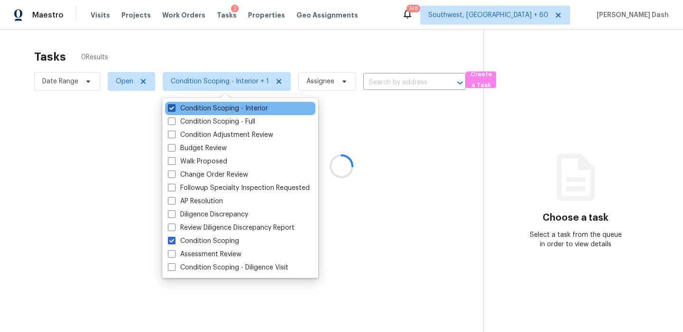
click at [199, 106] on label "Condition Scoping - Interior" at bounding box center [218, 108] width 100 height 9
click at [174, 106] on input "Condition Scoping - Interior" at bounding box center [171, 107] width 6 height 6
checkbox input "false"
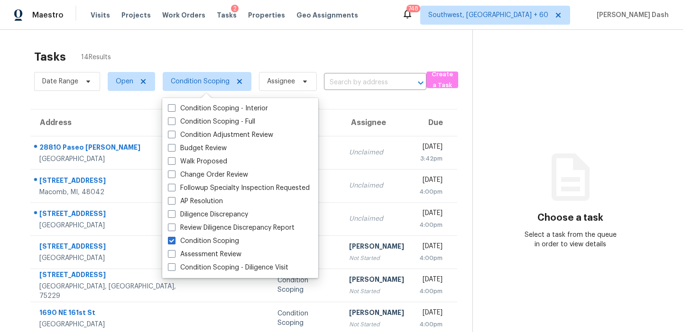
click at [202, 41] on div "Tasks 14 Results Date Range Open Condition Scoping Assignee ​ Create a Task Add…" at bounding box center [341, 261] width 683 height 464
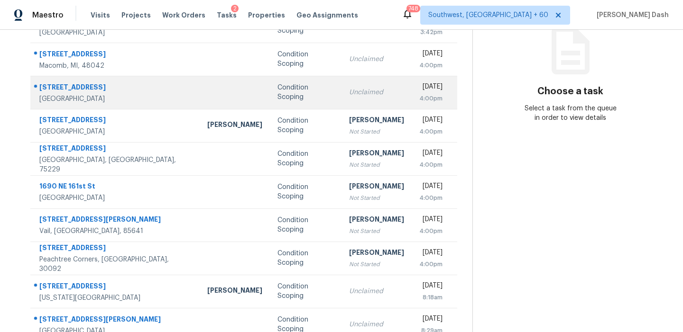
scroll to position [161, 0]
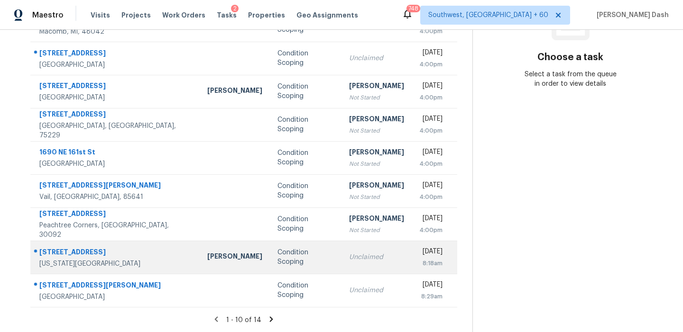
click at [277, 259] on div "Condition Scoping" at bounding box center [305, 257] width 57 height 19
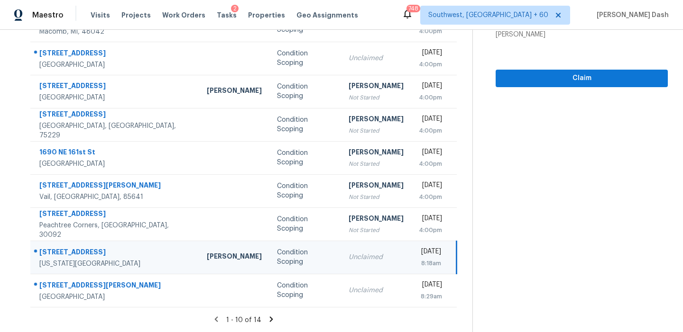
scroll to position [0, 0]
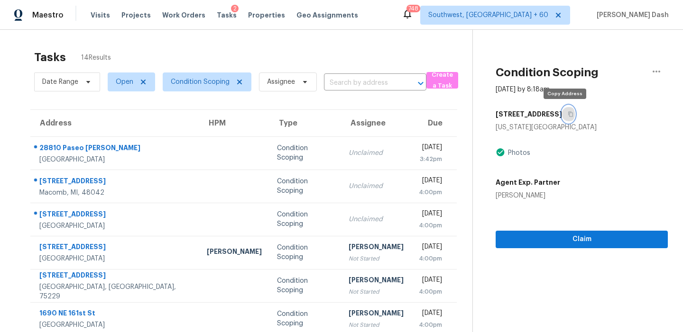
click at [562, 113] on button "button" at bounding box center [568, 114] width 13 height 17
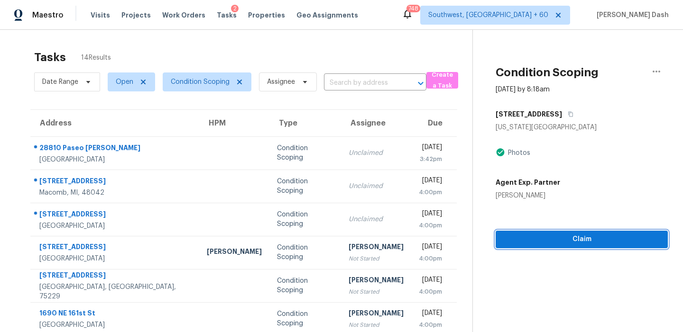
click at [563, 240] on span "Claim" at bounding box center [581, 240] width 157 height 12
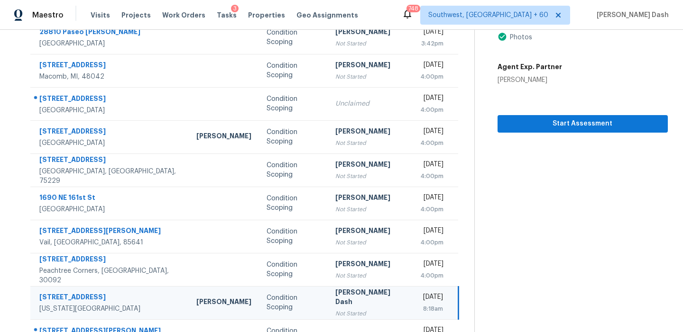
scroll to position [43, 0]
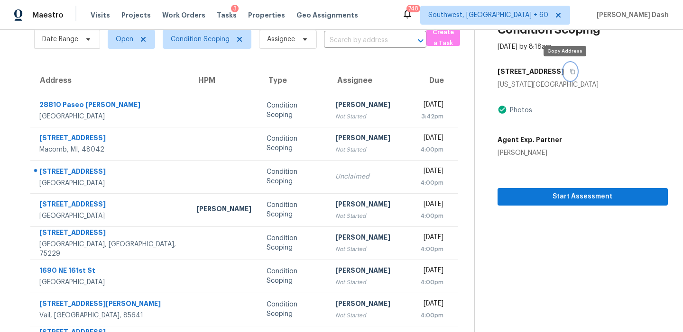
click at [569, 72] on icon "button" at bounding box center [572, 72] width 6 height 6
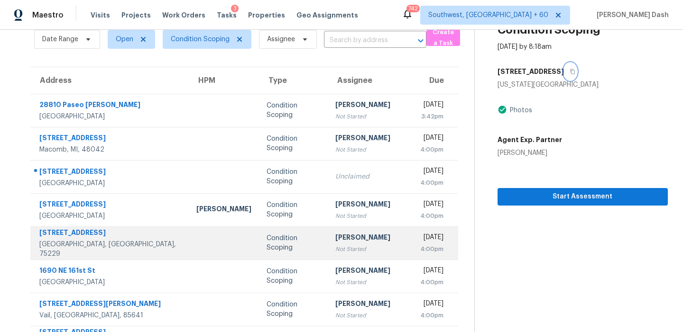
scroll to position [161, 0]
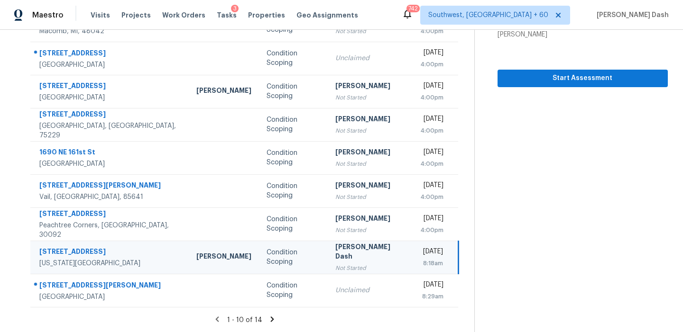
click at [335, 252] on div "[PERSON_NAME] Dash" at bounding box center [370, 252] width 70 height 21
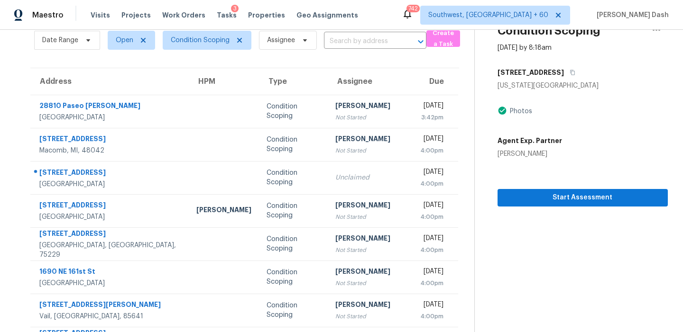
scroll to position [18, 0]
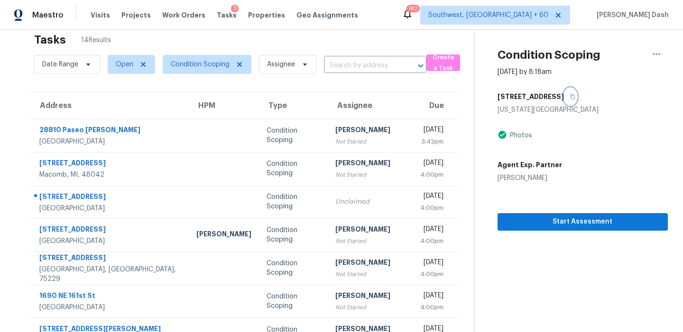
click at [569, 98] on icon "button" at bounding box center [572, 97] width 6 height 6
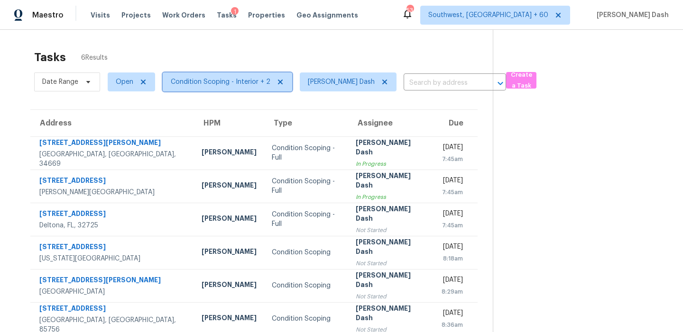
click at [238, 81] on span "Condition Scoping - Interior + 2" at bounding box center [221, 81] width 100 height 9
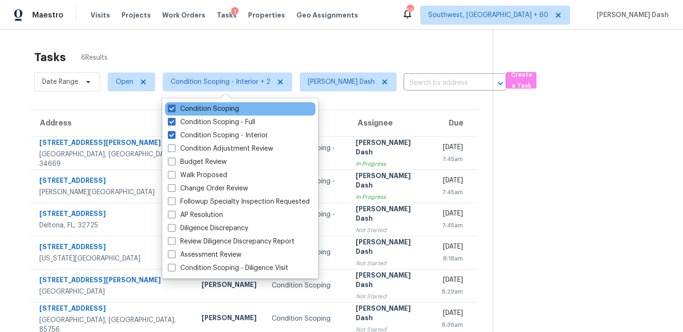
click at [243, 113] on div "Condition Scoping" at bounding box center [240, 108] width 150 height 13
click at [243, 110] on div "Condition Scoping" at bounding box center [240, 108] width 150 height 13
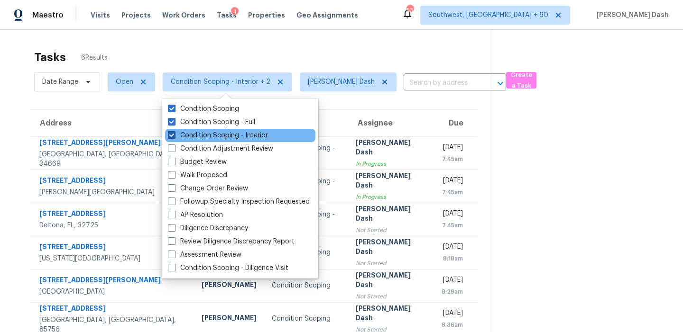
click at [194, 135] on label "Condition Scoping - Interior" at bounding box center [218, 135] width 100 height 9
click at [174, 135] on input "Condition Scoping - Interior" at bounding box center [171, 134] width 6 height 6
checkbox input "false"
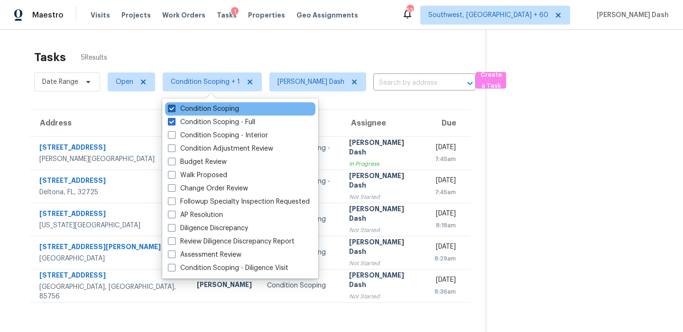
click at [192, 106] on label "Condition Scoping" at bounding box center [203, 108] width 71 height 9
click at [174, 106] on input "Condition Scoping" at bounding box center [171, 107] width 6 height 6
checkbox input "false"
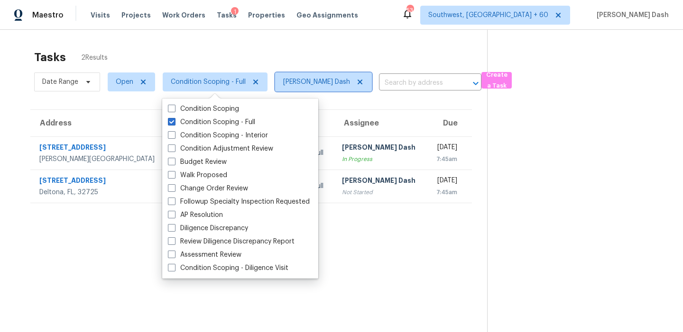
click at [360, 81] on icon at bounding box center [360, 82] width 8 height 8
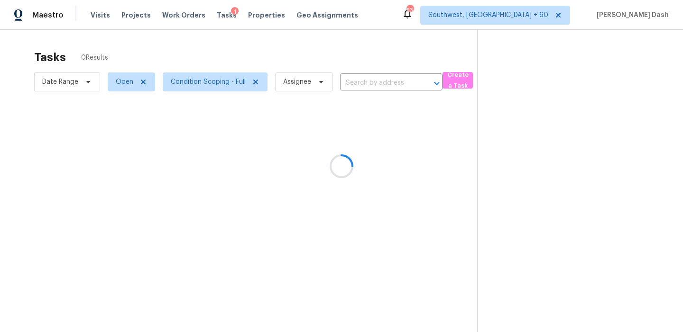
click at [344, 49] on div at bounding box center [341, 166] width 683 height 332
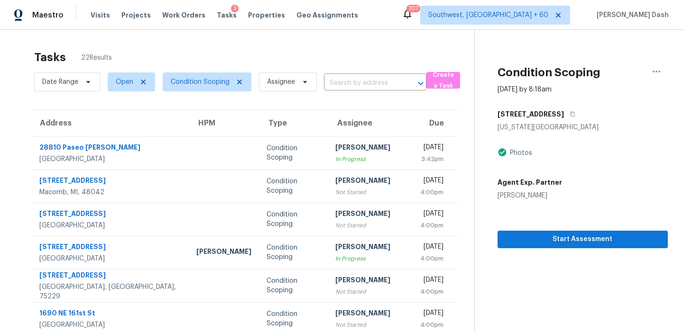
scroll to position [161, 0]
